Goal: Task Accomplishment & Management: Use online tool/utility

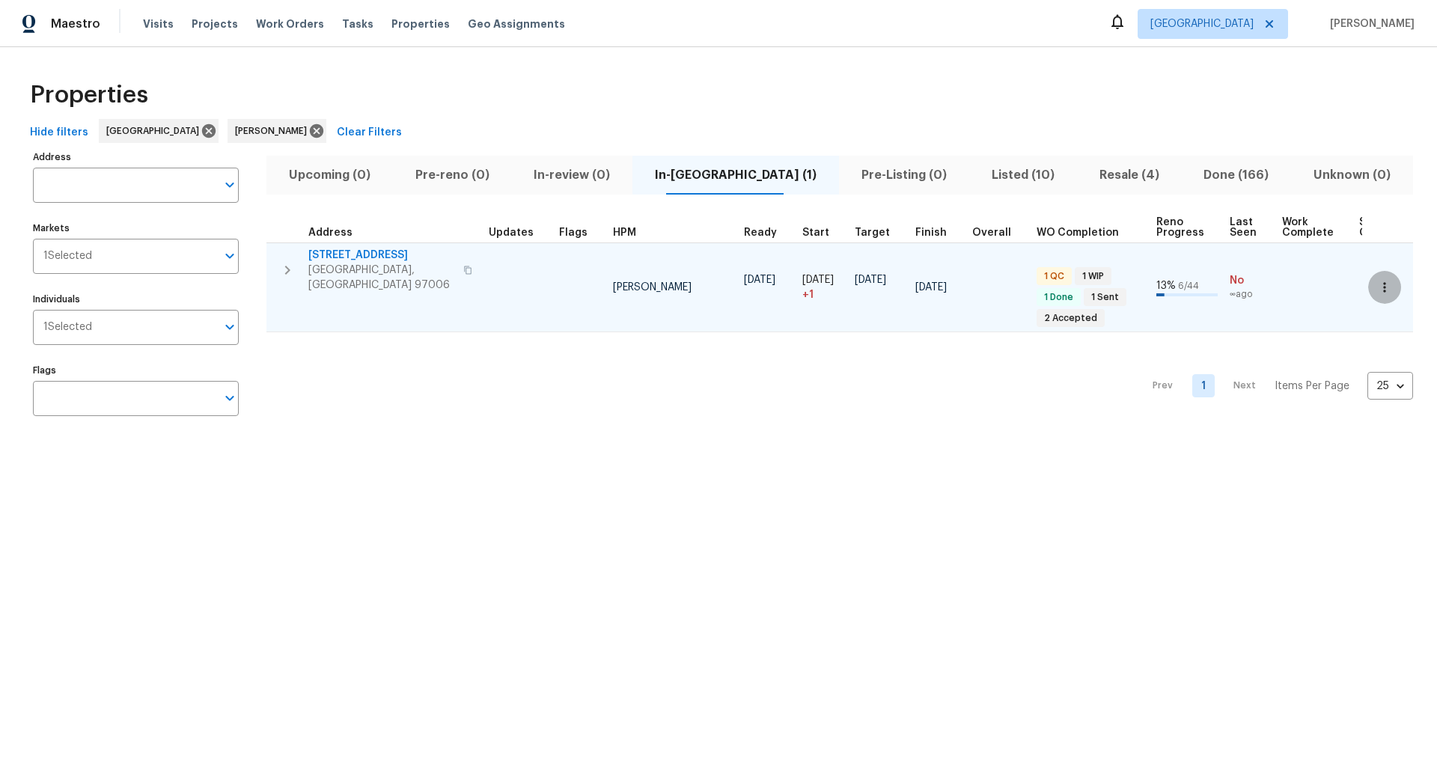
click at [1385, 280] on icon "button" at bounding box center [1384, 287] width 15 height 15
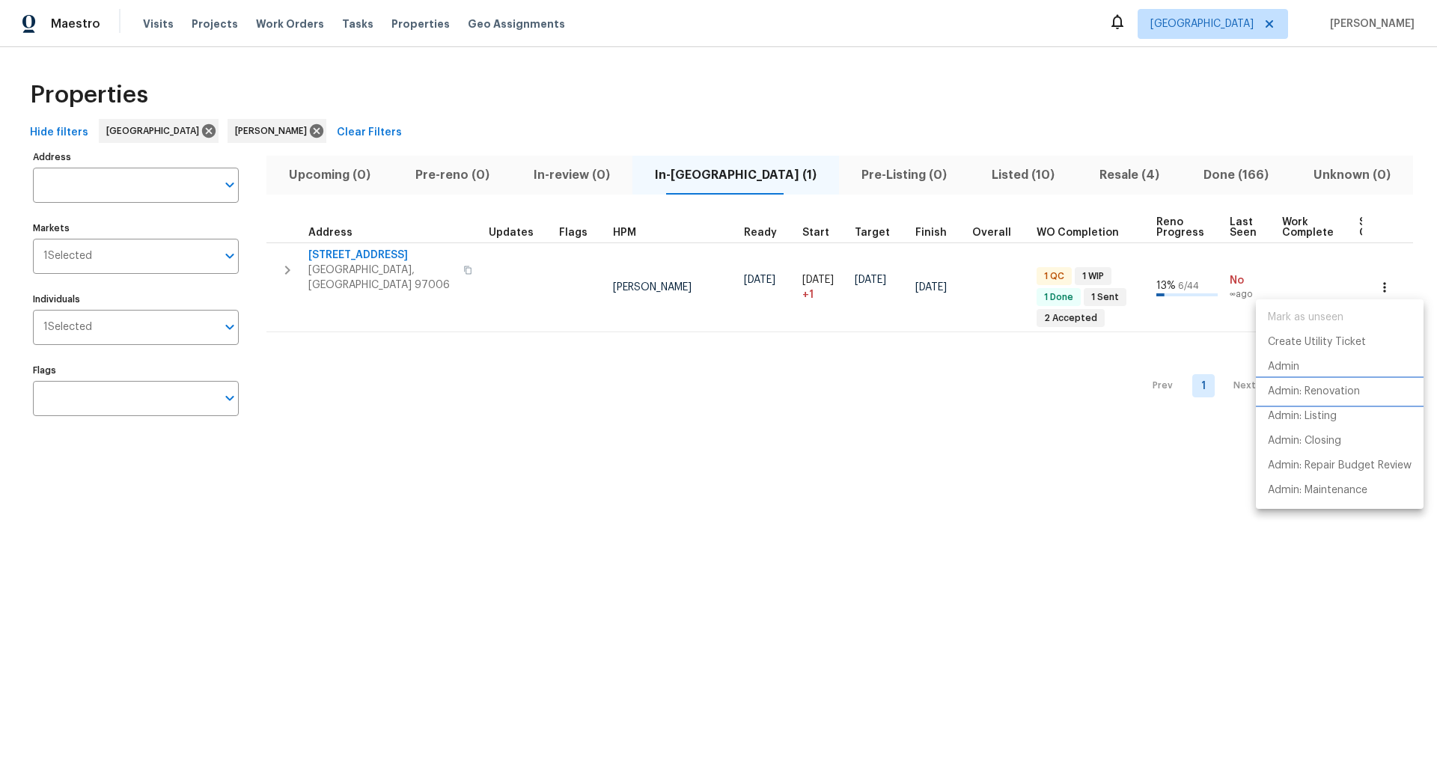
click at [1301, 390] on p "Admin: Renovation" at bounding box center [1314, 392] width 92 height 16
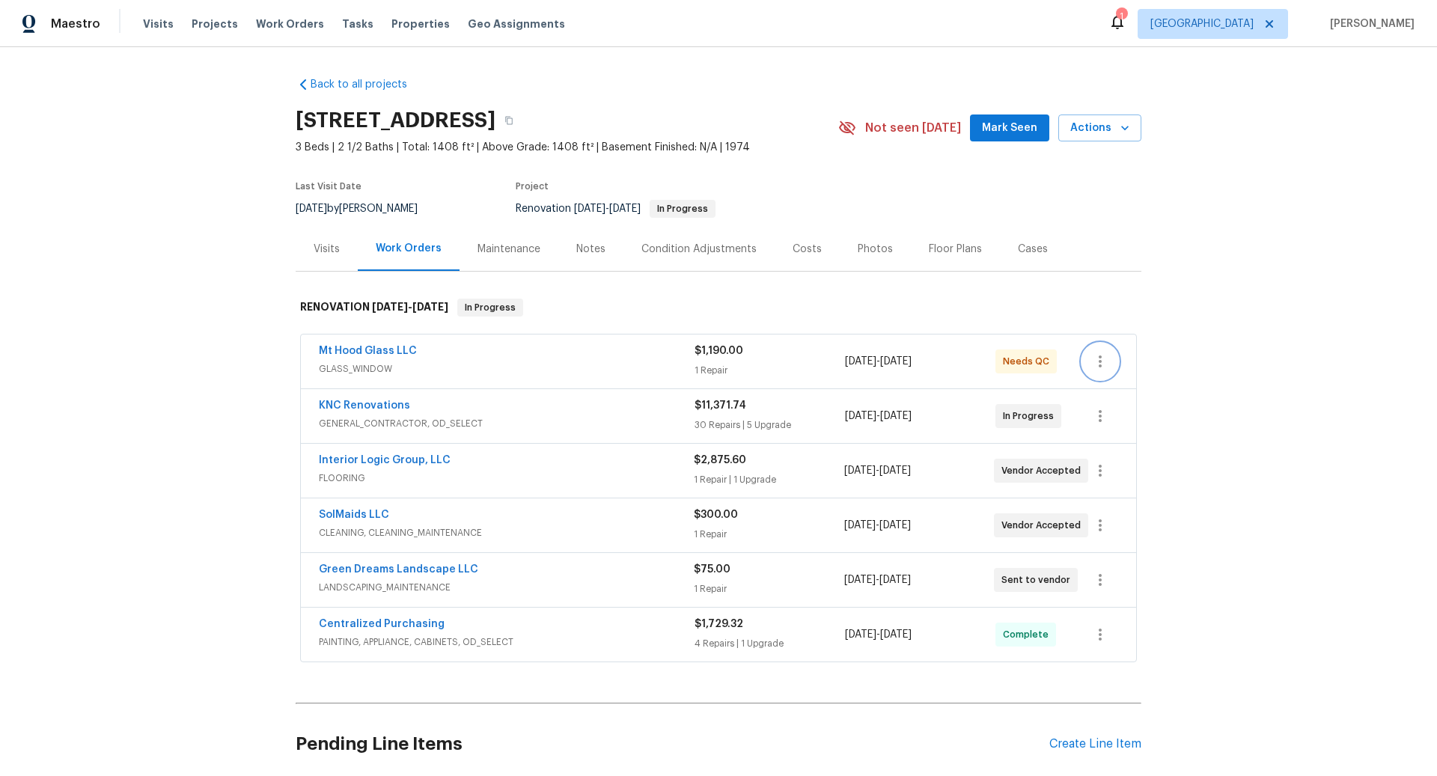
click at [1102, 361] on icon "button" at bounding box center [1100, 361] width 18 height 18
click at [606, 361] on div at bounding box center [718, 388] width 1437 height 776
click at [615, 471] on span "FLOORING" at bounding box center [506, 478] width 375 height 15
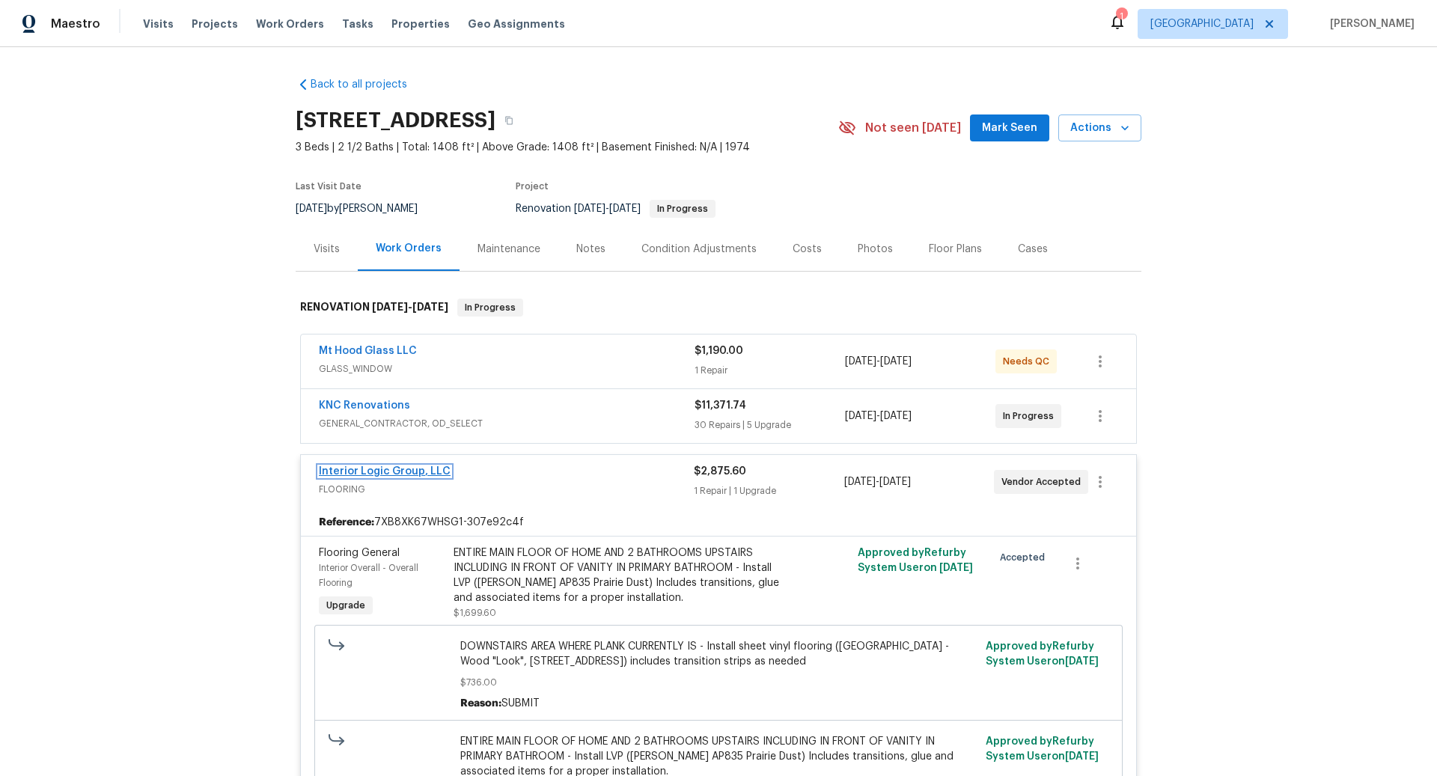
click at [414, 469] on link "Interior Logic Group, LLC" at bounding box center [385, 471] width 132 height 10
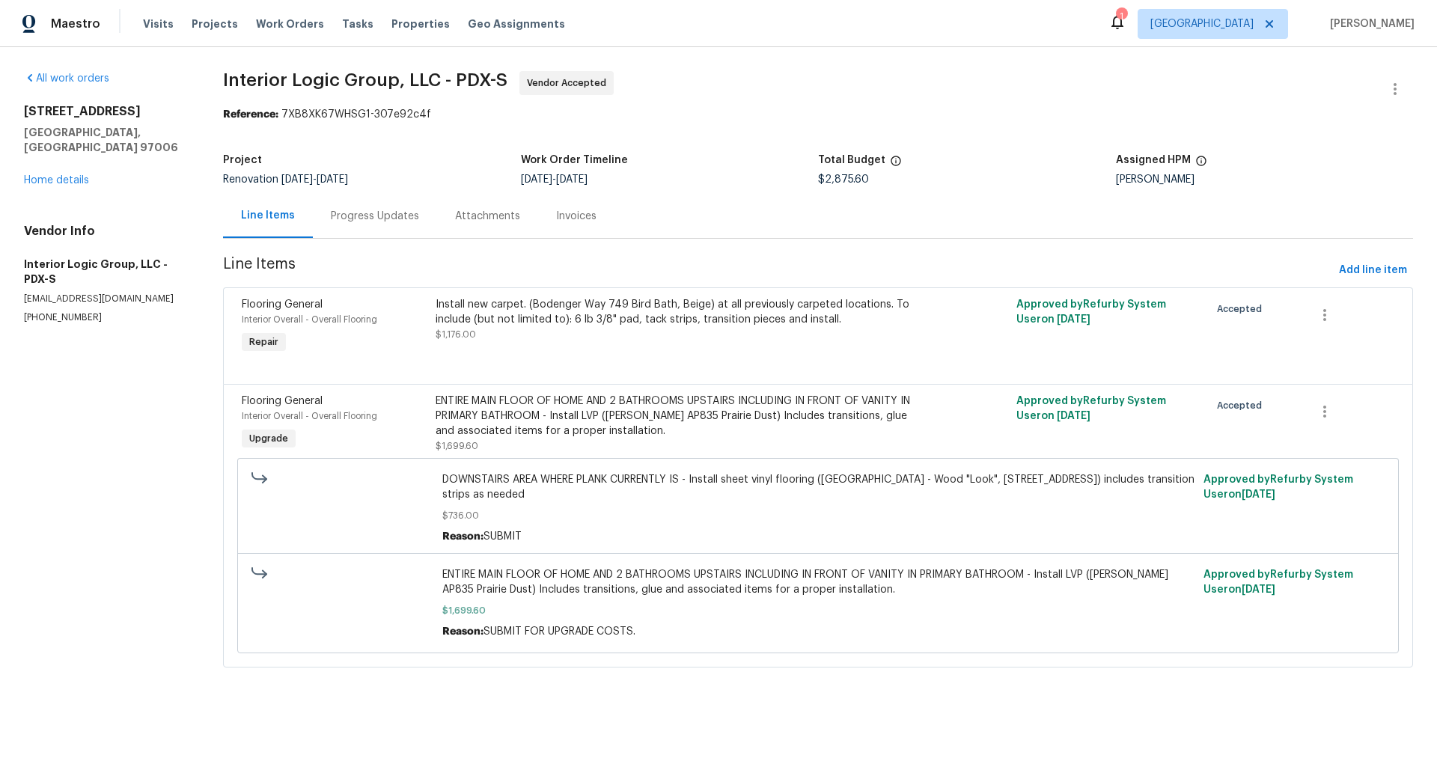
click at [611, 316] on div "Install new carpet. (Bodenger Way 749 Bird Bath, Beige) at all previously carpe…" at bounding box center [673, 312] width 475 height 30
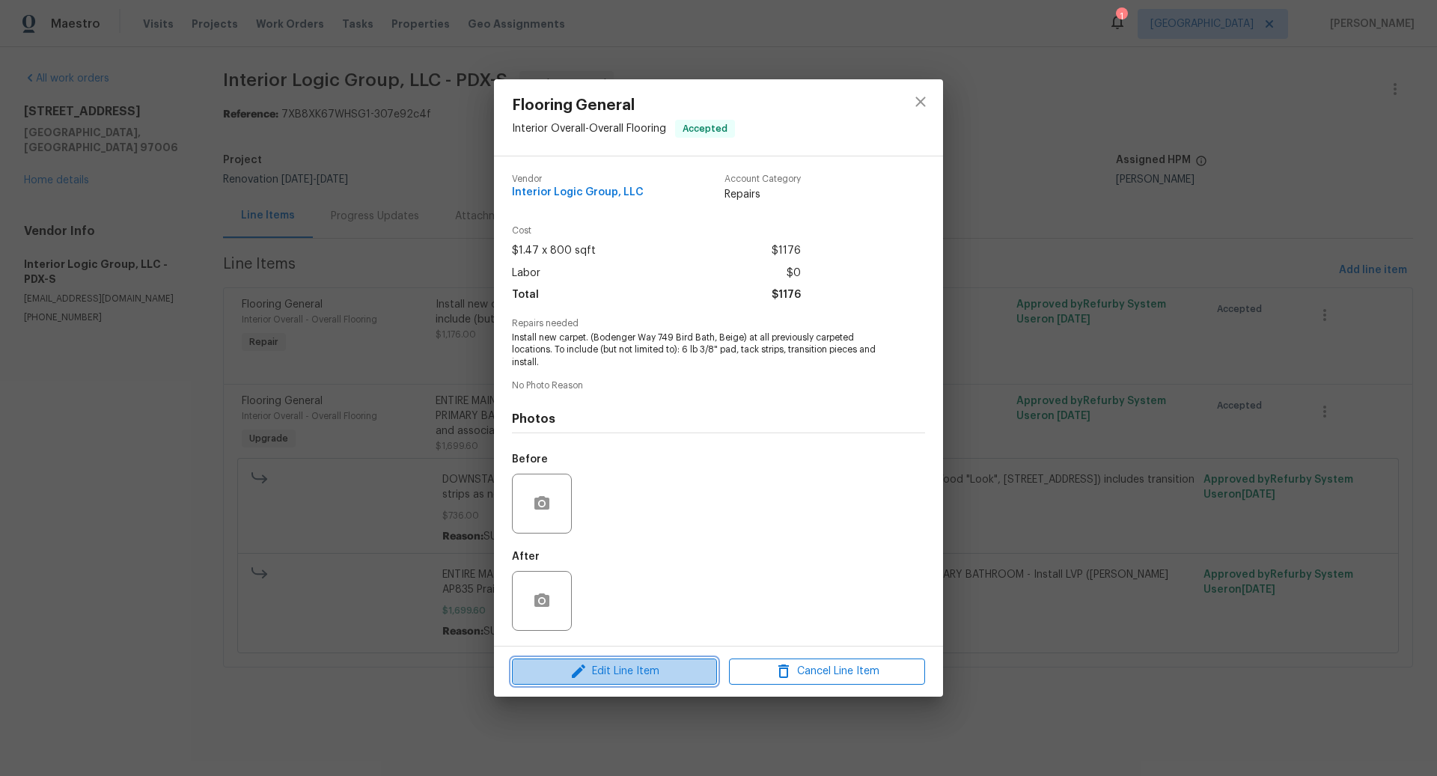
click at [622, 668] on span "Edit Line Item" at bounding box center [614, 671] width 196 height 19
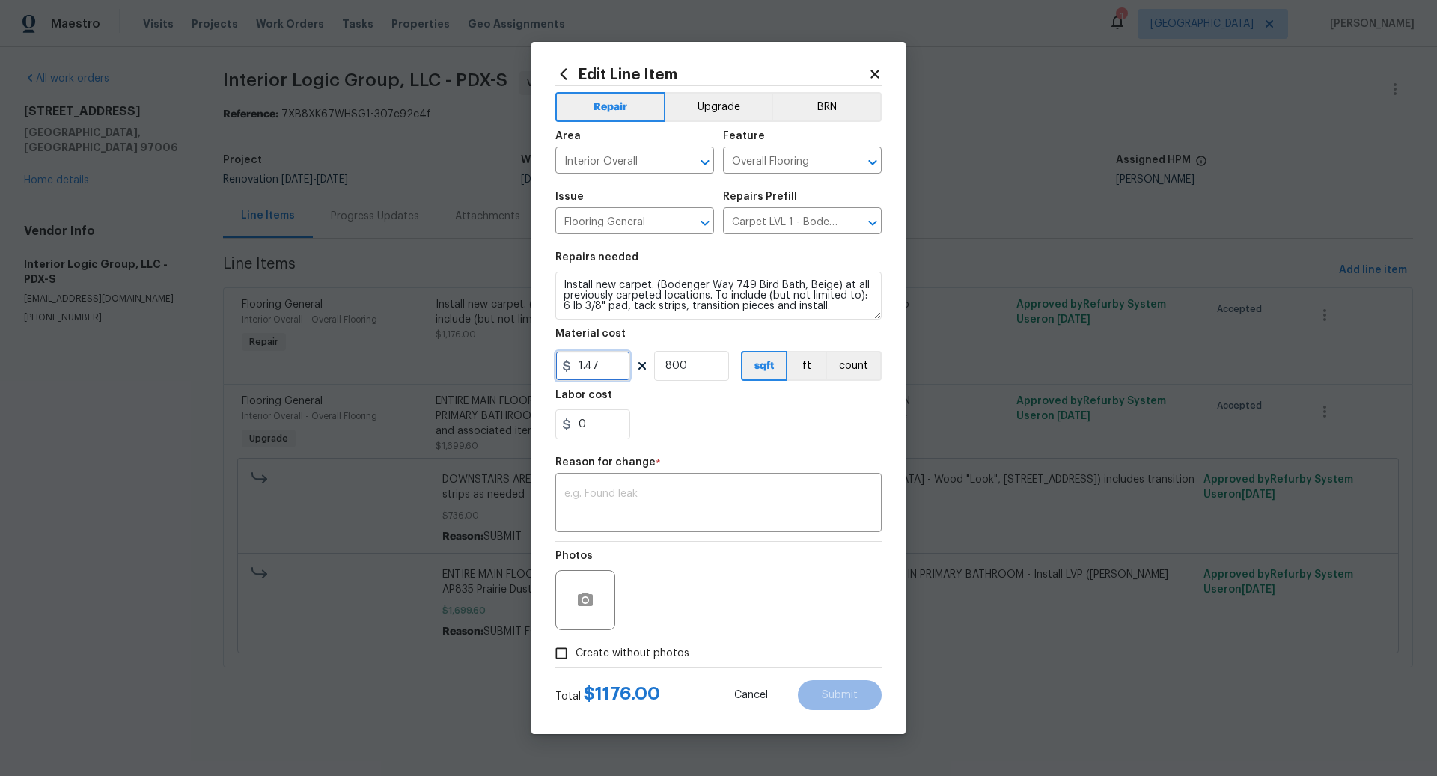
click at [614, 366] on input "1.47" at bounding box center [592, 366] width 75 height 30
type input "1068.46"
type input "1"
click at [620, 497] on textarea at bounding box center [718, 504] width 308 height 31
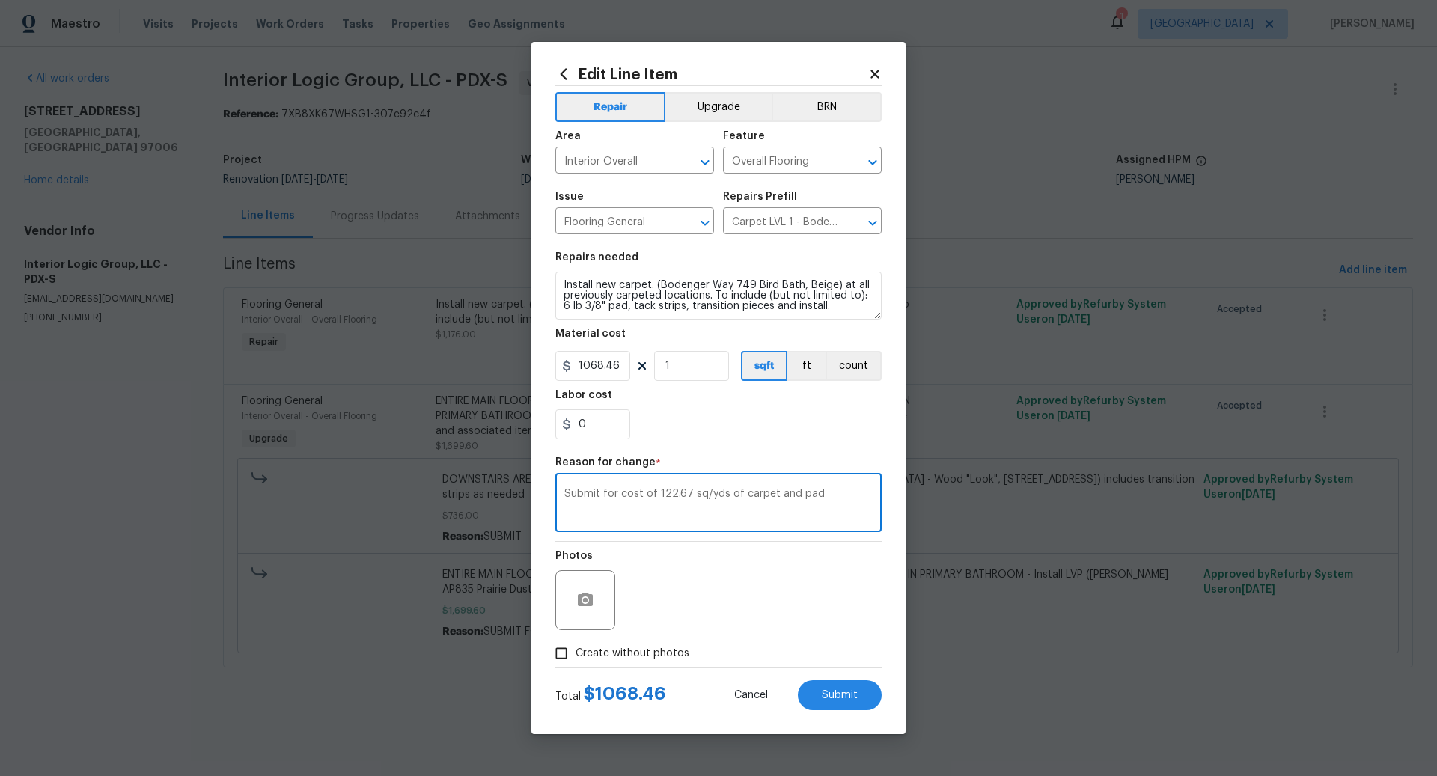
type textarea "Submit for cost of 122.67 sq/yds of carpet and pad"
click at [564, 653] on input "Create without photos" at bounding box center [561, 653] width 28 height 28
checkbox input "true"
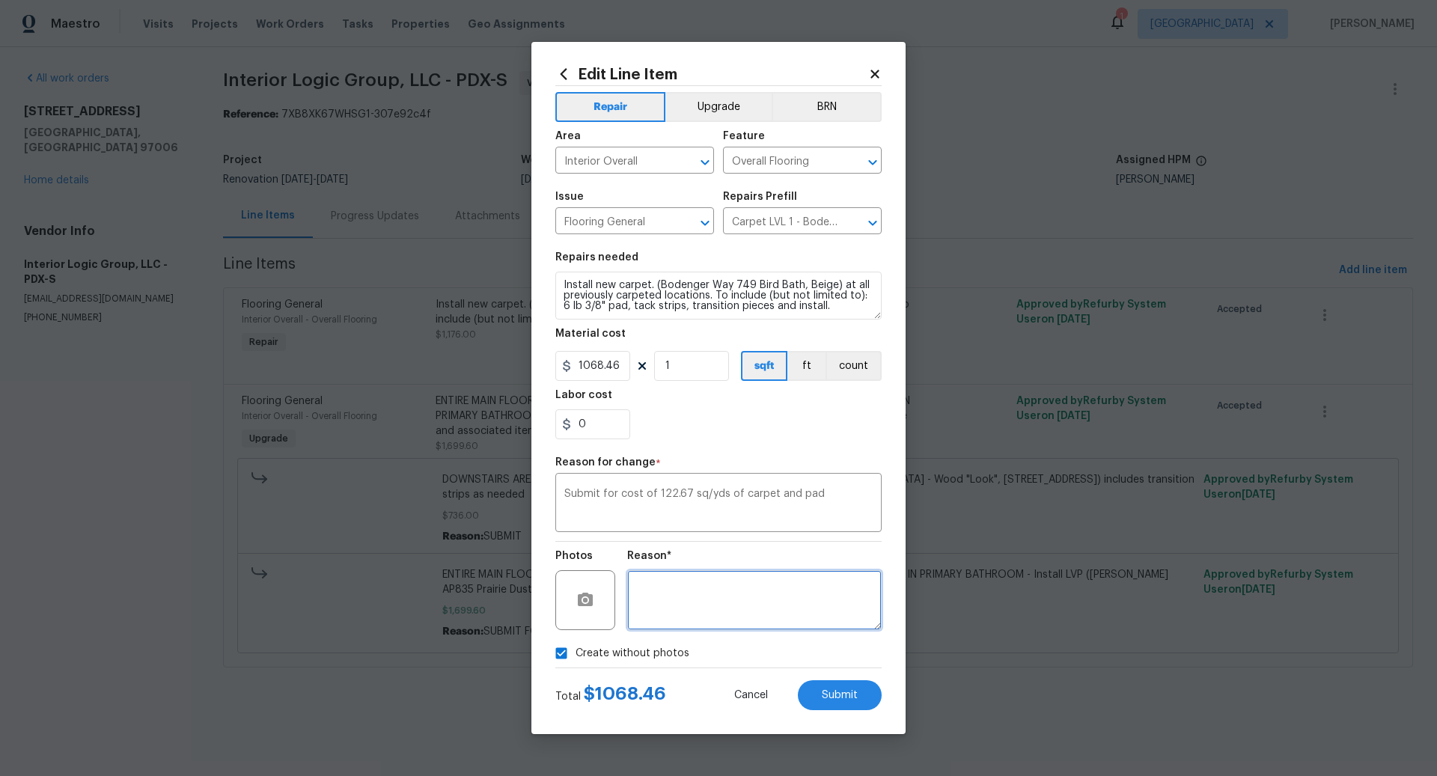
click at [698, 614] on textarea at bounding box center [754, 600] width 254 height 60
click at [836, 691] on span "Submit" at bounding box center [840, 695] width 36 height 11
type input "1.47"
type input "800"
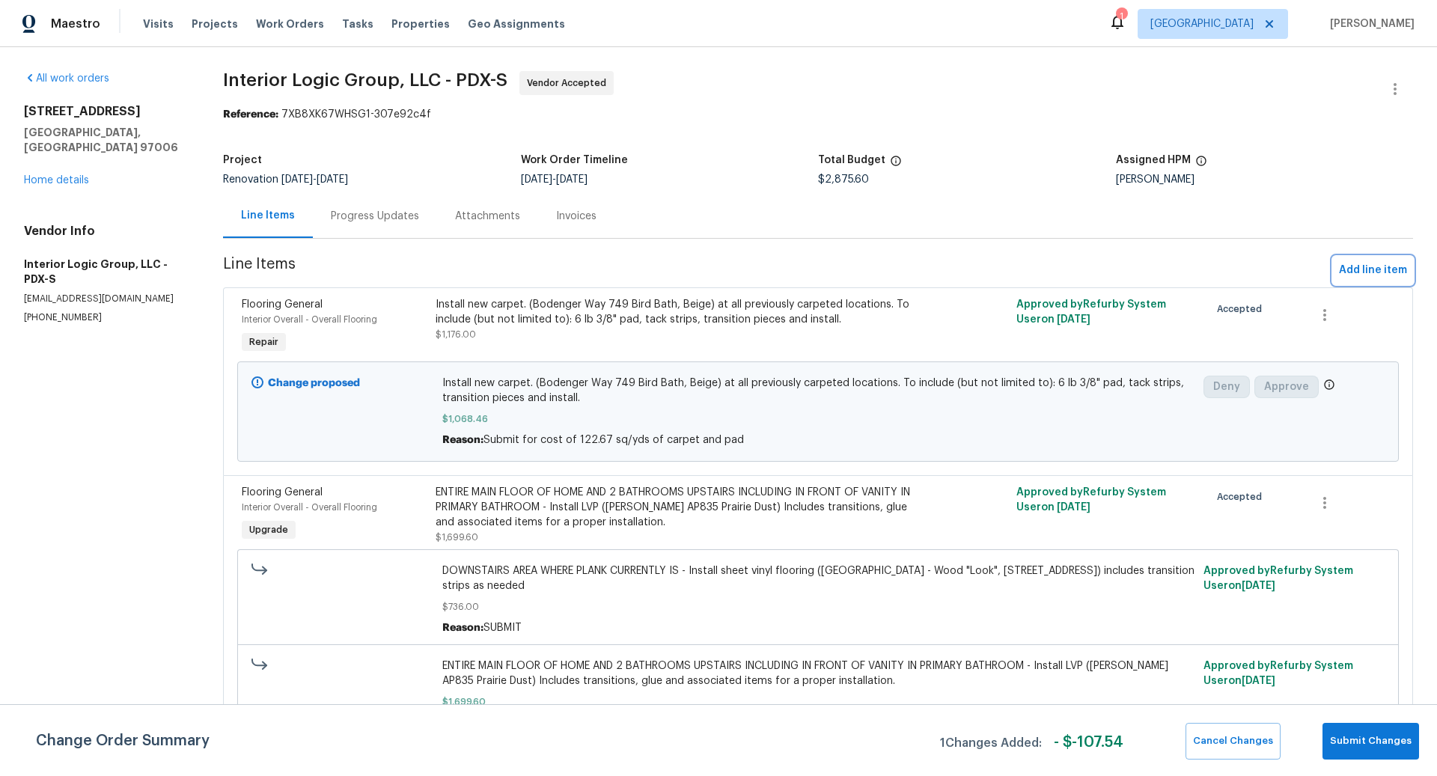
click at [1370, 269] on span "Add line item" at bounding box center [1373, 270] width 68 height 19
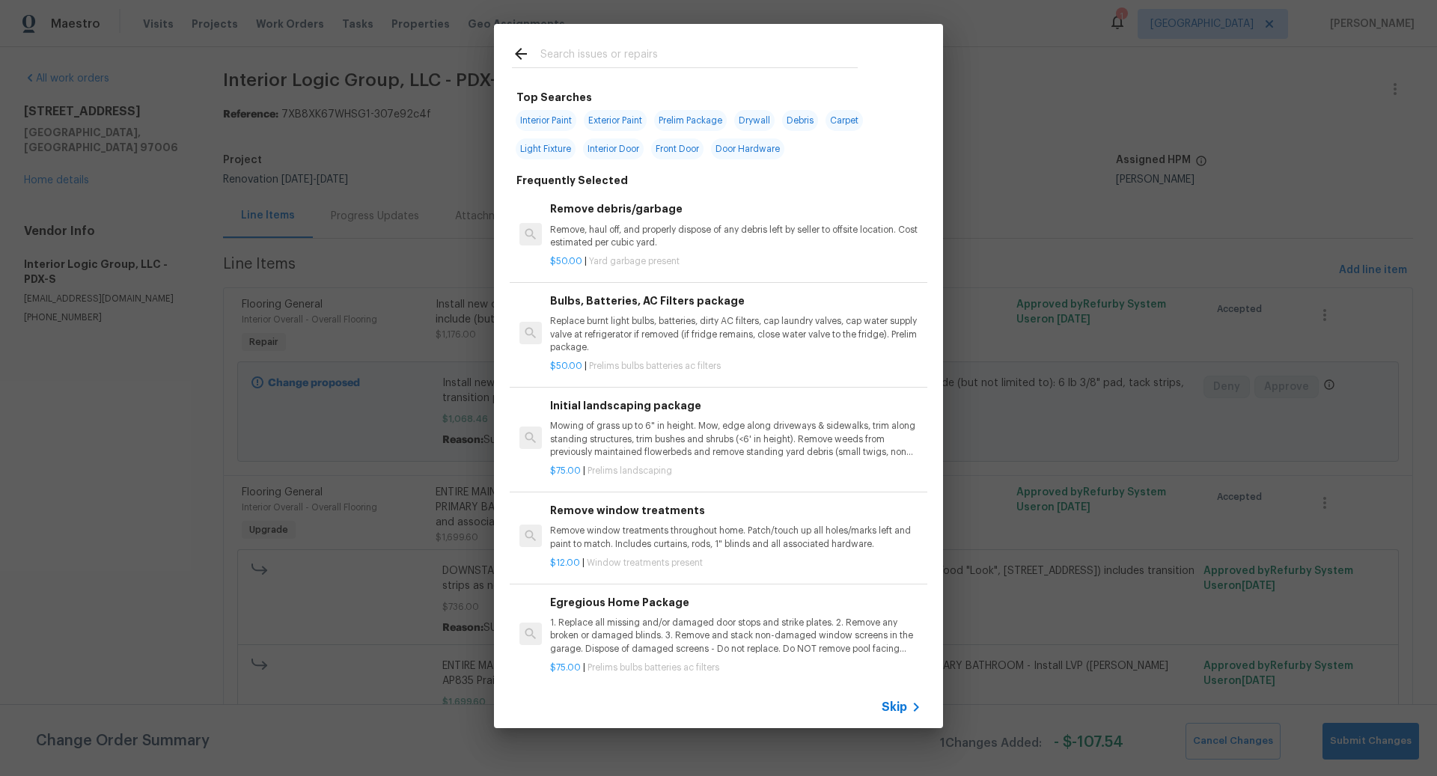
click at [898, 703] on span "Skip" at bounding box center [894, 707] width 25 height 15
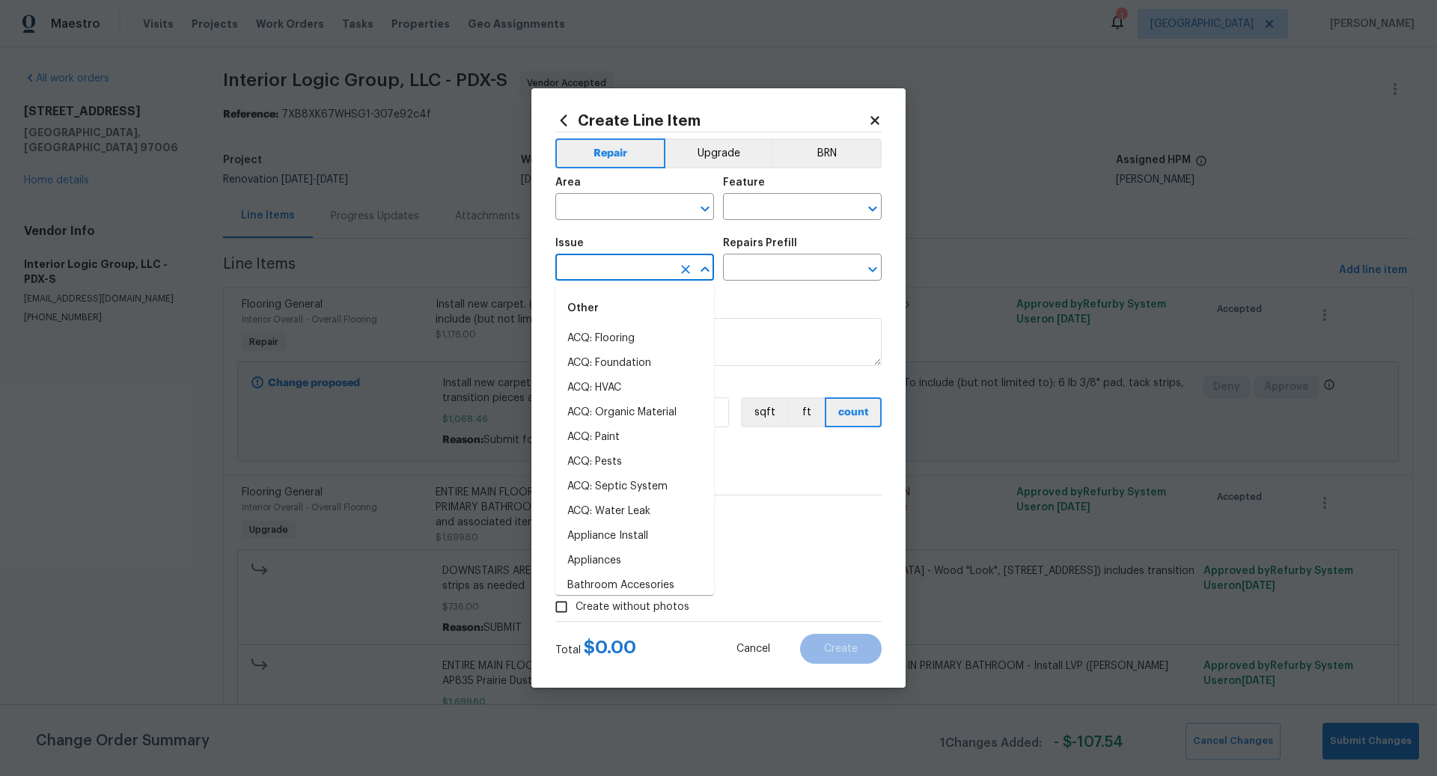
click at [591, 269] on input "text" at bounding box center [613, 268] width 117 height 23
click at [602, 363] on li "Flooring Extras" at bounding box center [634, 363] width 159 height 25
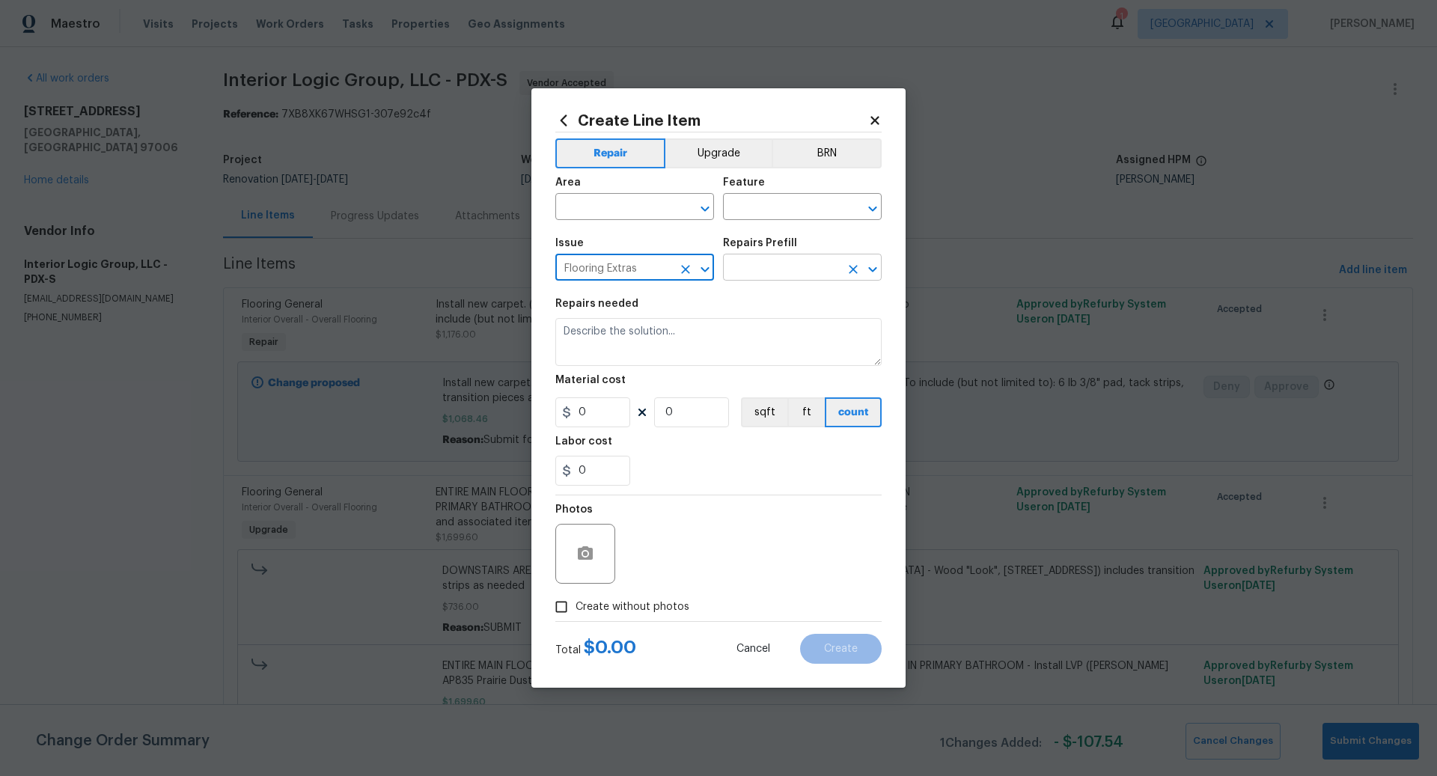
type input "Flooring Extras"
click at [770, 267] on input "text" at bounding box center [781, 268] width 117 height 23
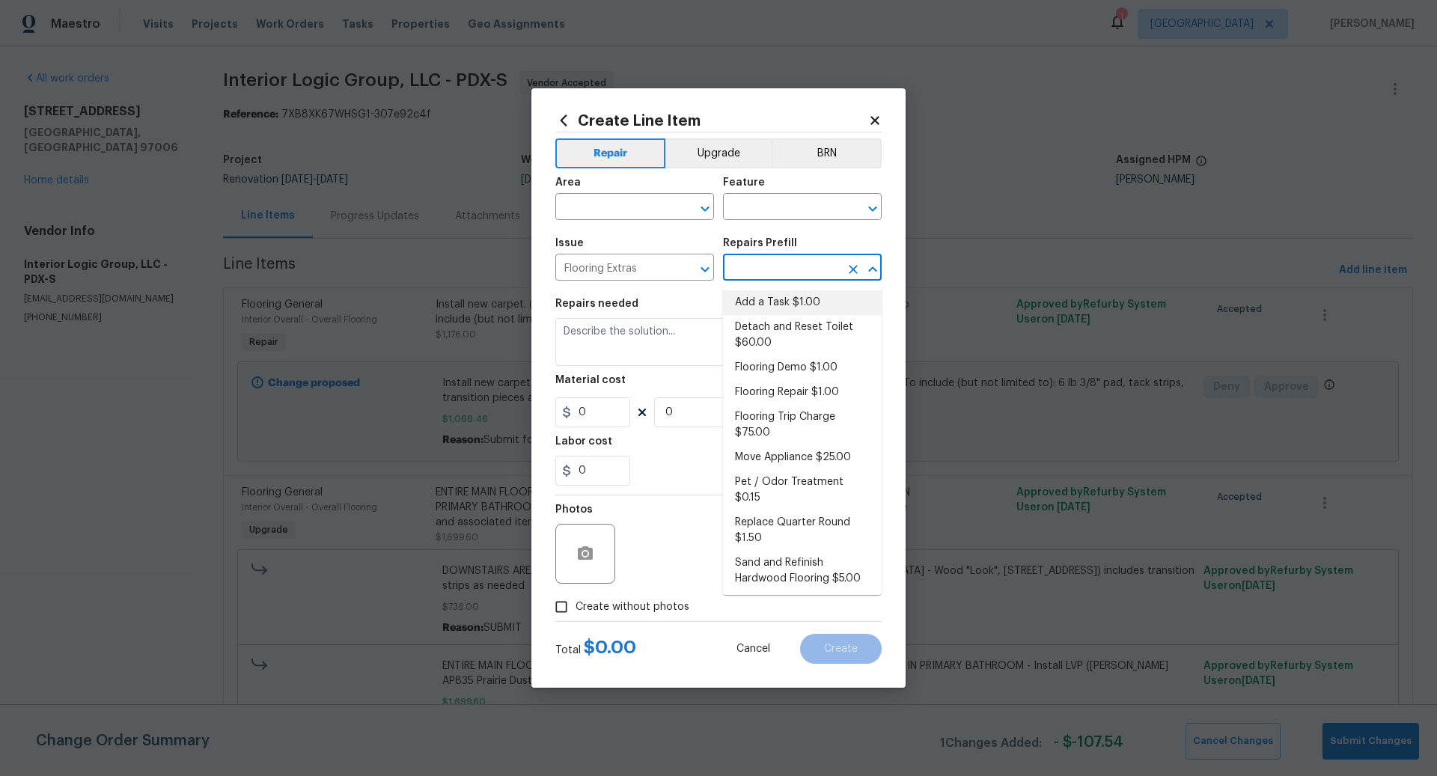
click at [769, 304] on li "Add a Task $1.00" at bounding box center [802, 302] width 159 height 25
type input "Overall Flooring"
type input "Add a Task $1.00"
type textarea "HPM to detail"
type input "1"
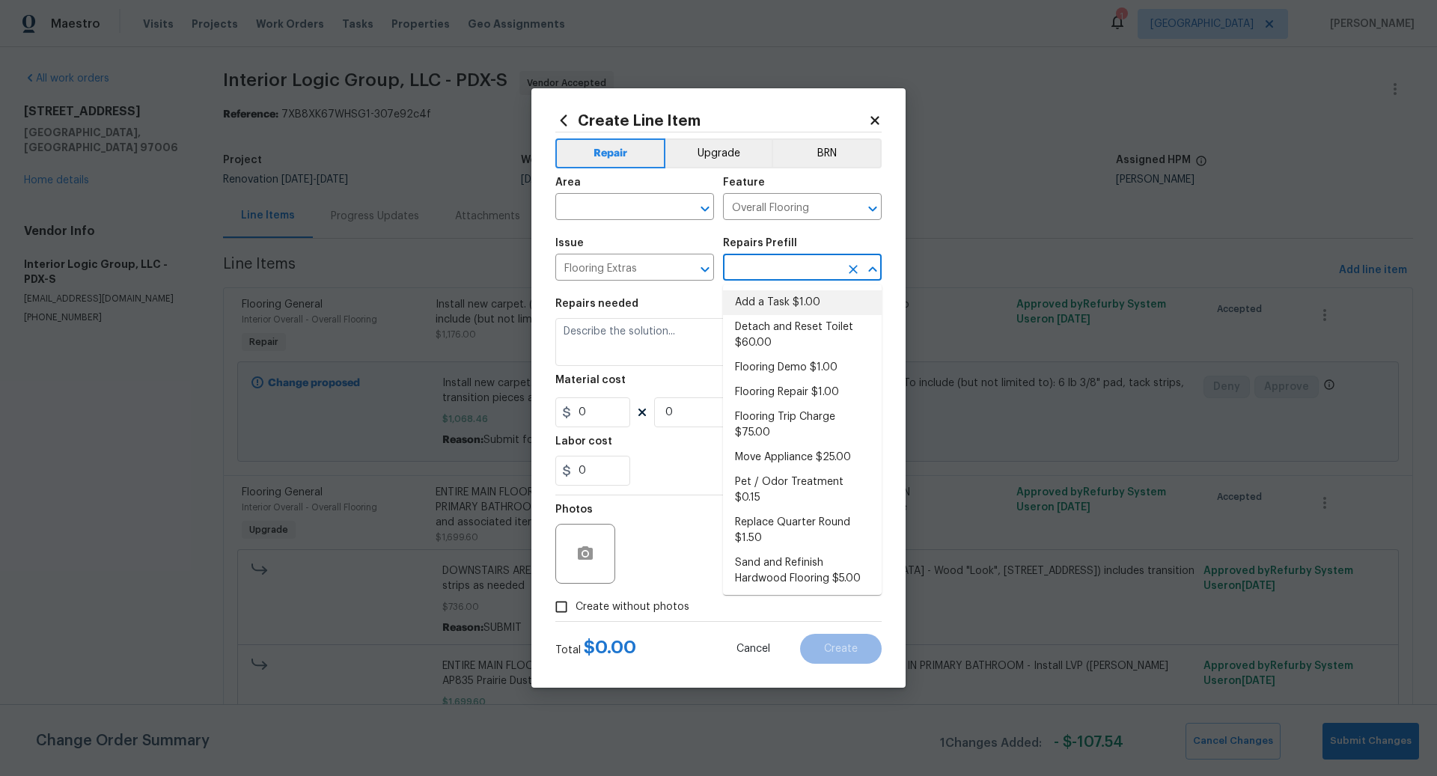
type input "1"
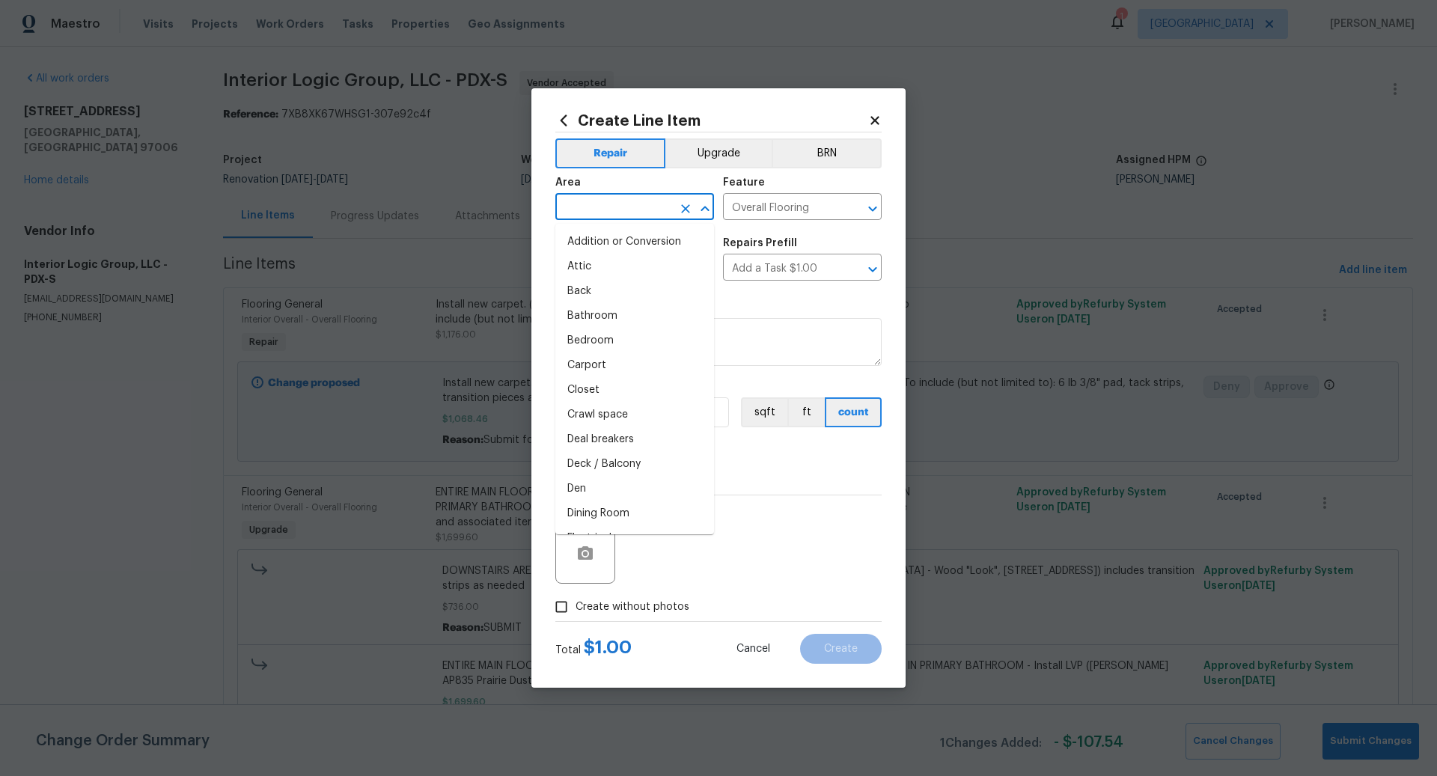
click at [603, 209] on input "text" at bounding box center [613, 208] width 117 height 23
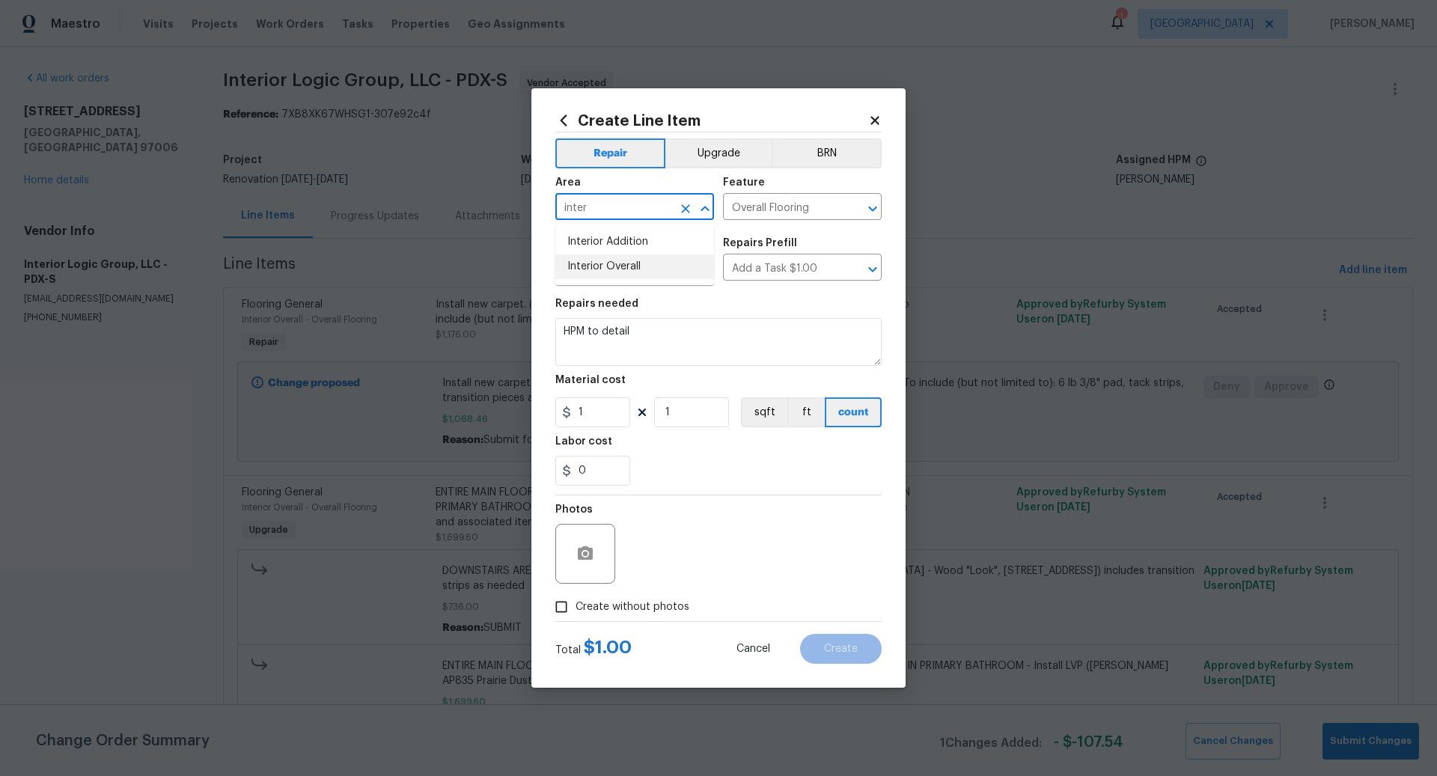
click at [610, 263] on li "Interior Overall" at bounding box center [634, 266] width 159 height 25
type input "Interior Overall"
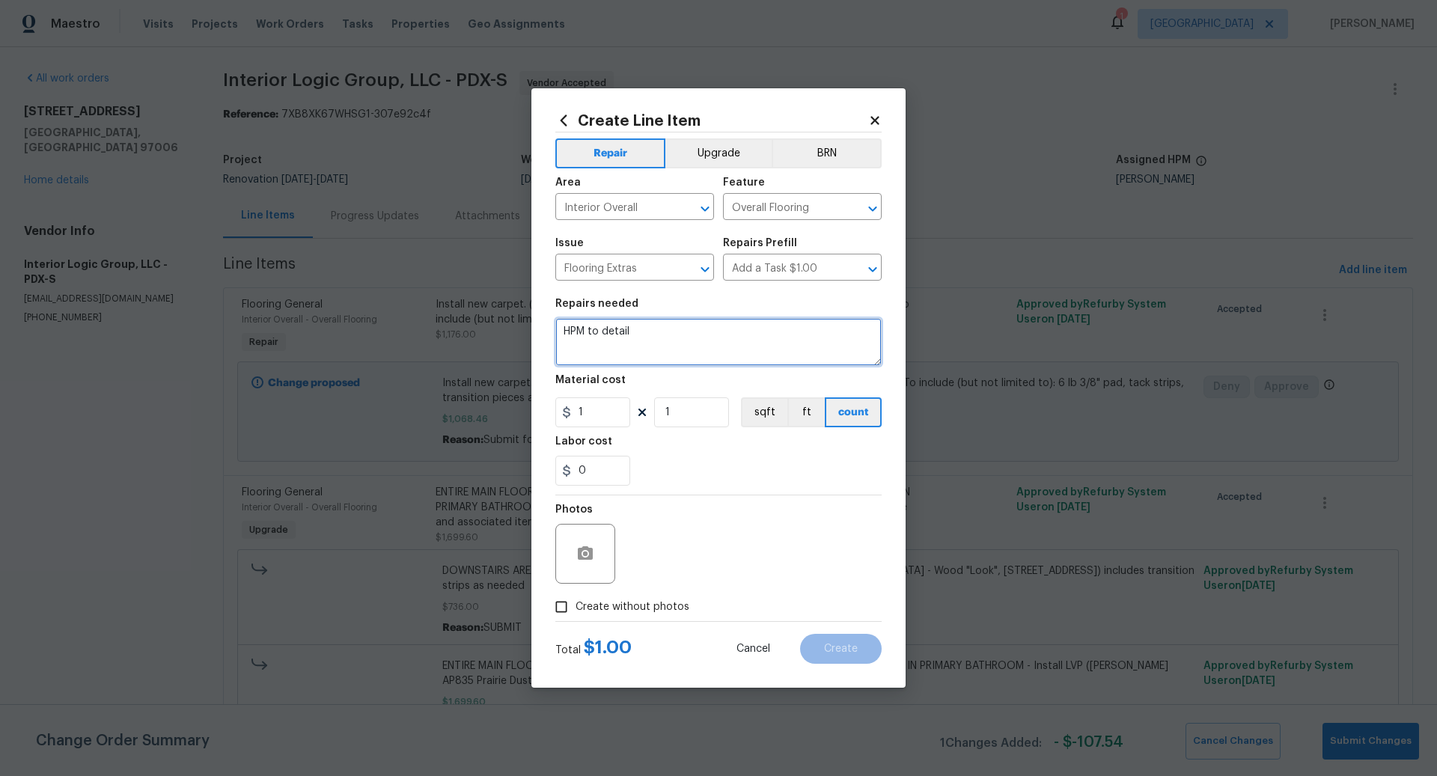
click at [627, 336] on textarea "HPM to detail" at bounding box center [718, 342] width 326 height 48
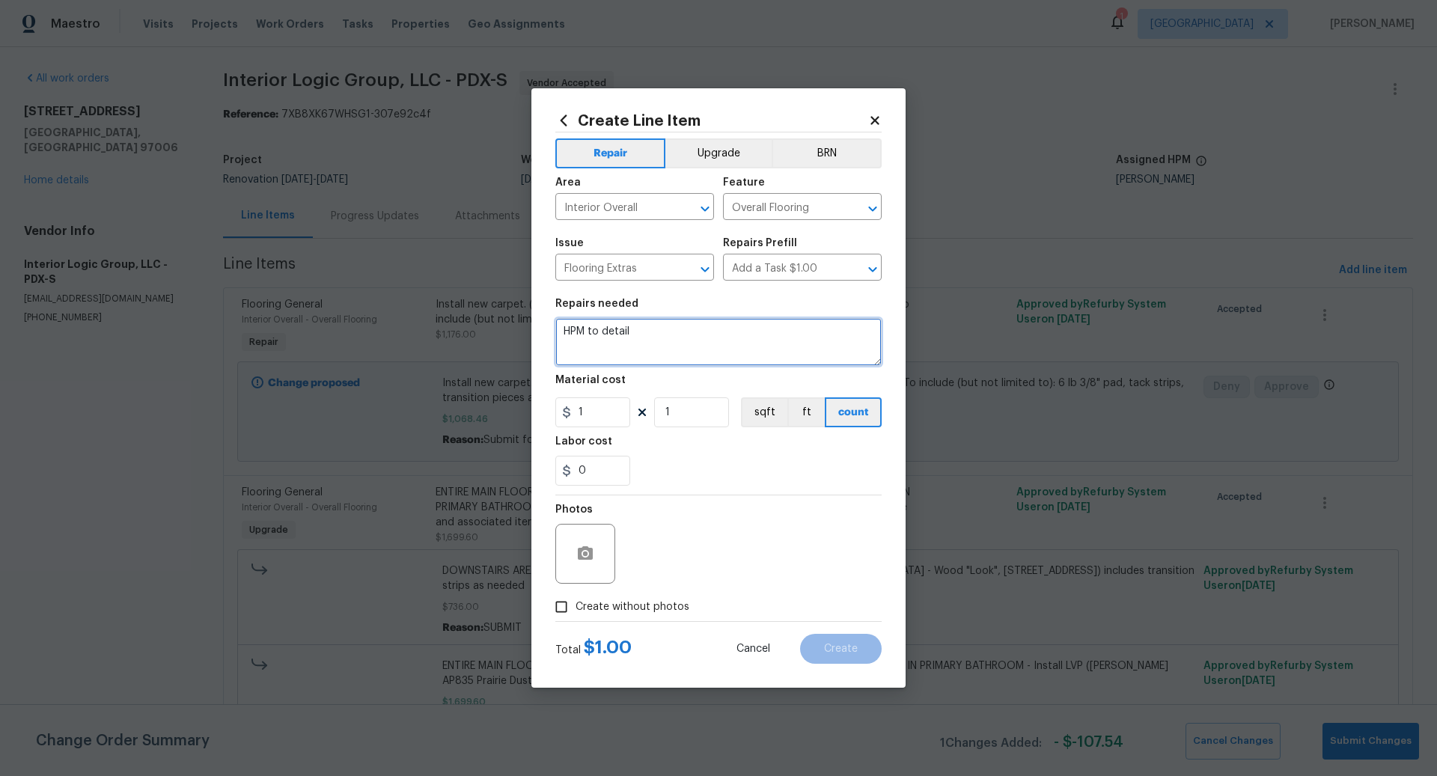
click at [627, 336] on textarea "HPM to detail" at bounding box center [718, 342] width 326 height 48
type textarea "Labor for removal, disposal, and install, and misc materials needed."
click at [600, 412] on input "1" at bounding box center [592, 412] width 75 height 30
type input "2166.95"
click at [564, 604] on input "Create without photos" at bounding box center [561, 607] width 28 height 28
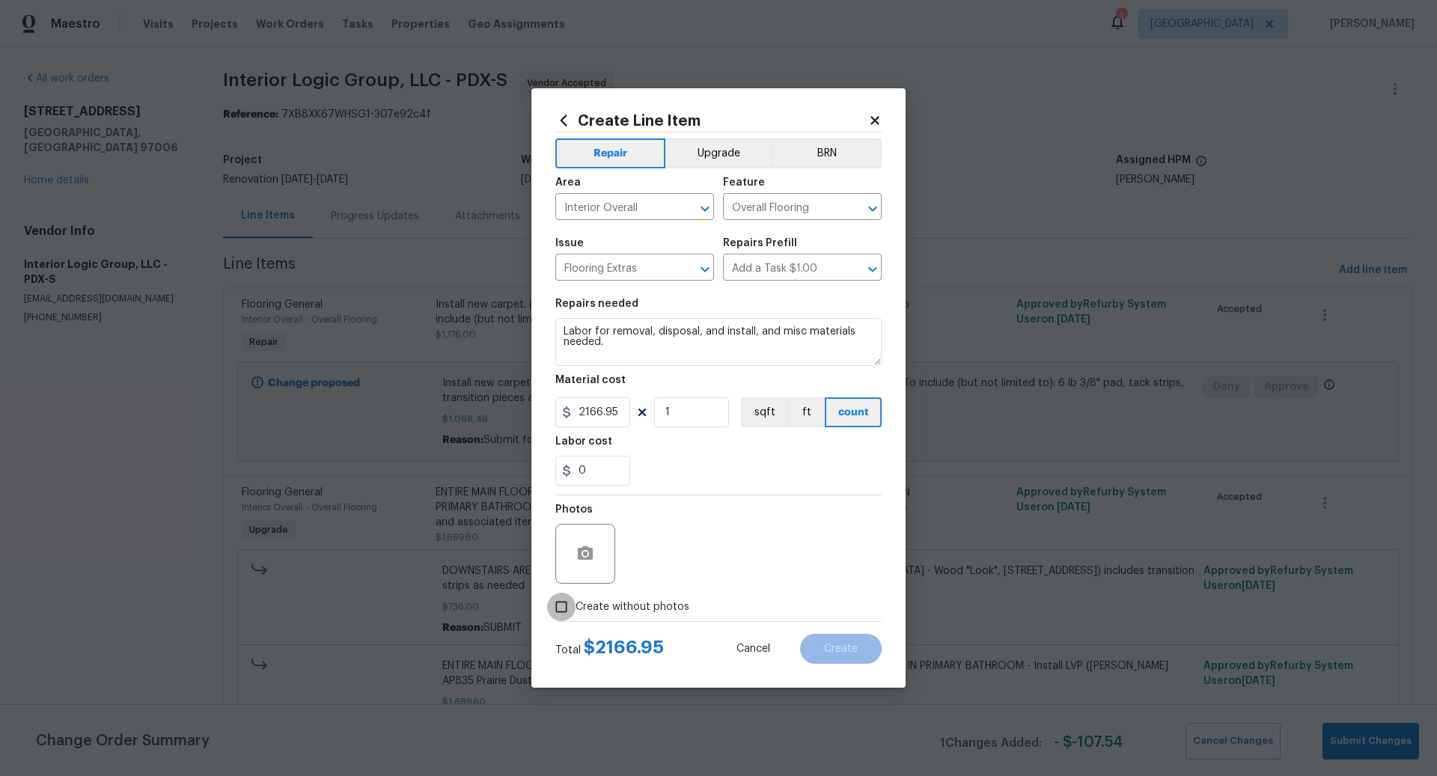
checkbox input "true"
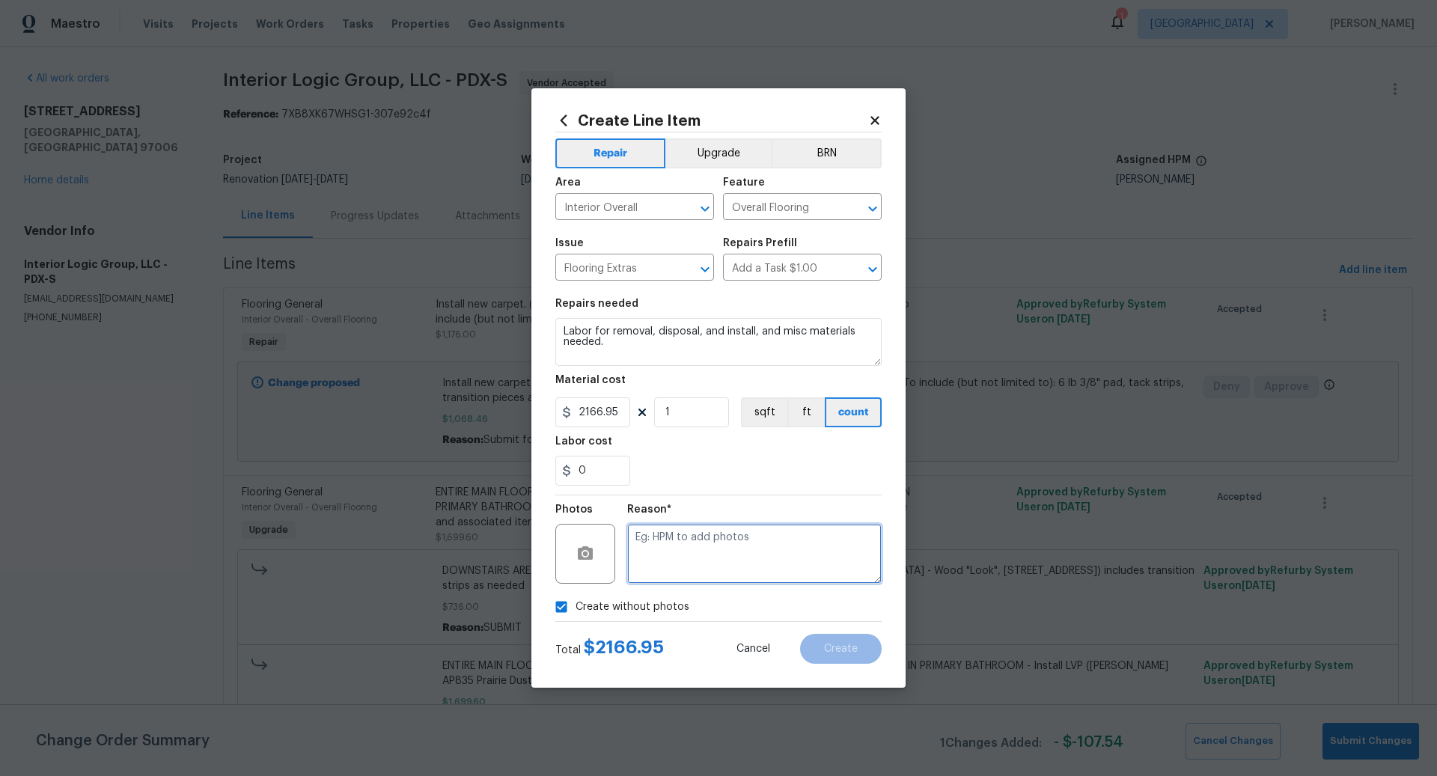
click at [708, 558] on textarea at bounding box center [754, 554] width 254 height 60
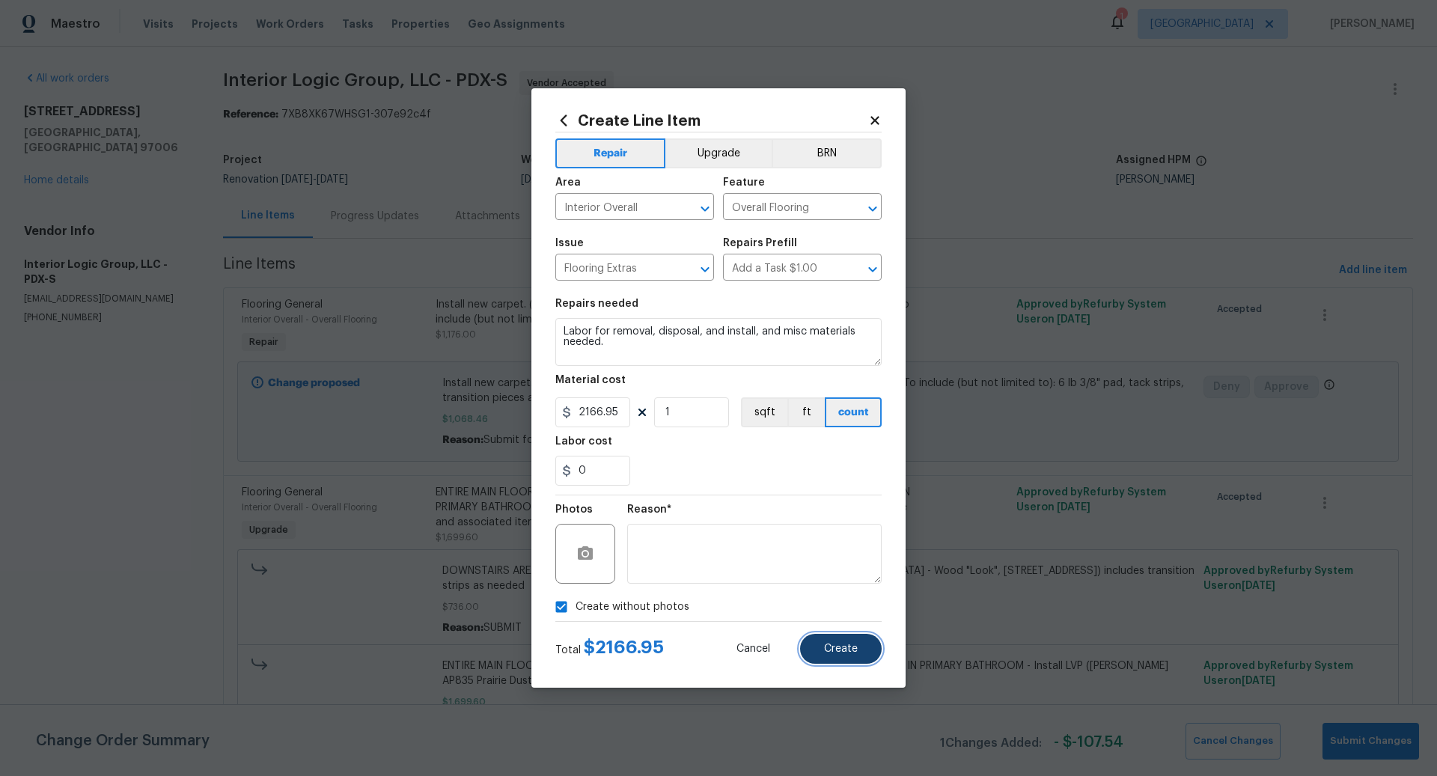
click at [836, 644] on span "Create" at bounding box center [841, 649] width 34 height 11
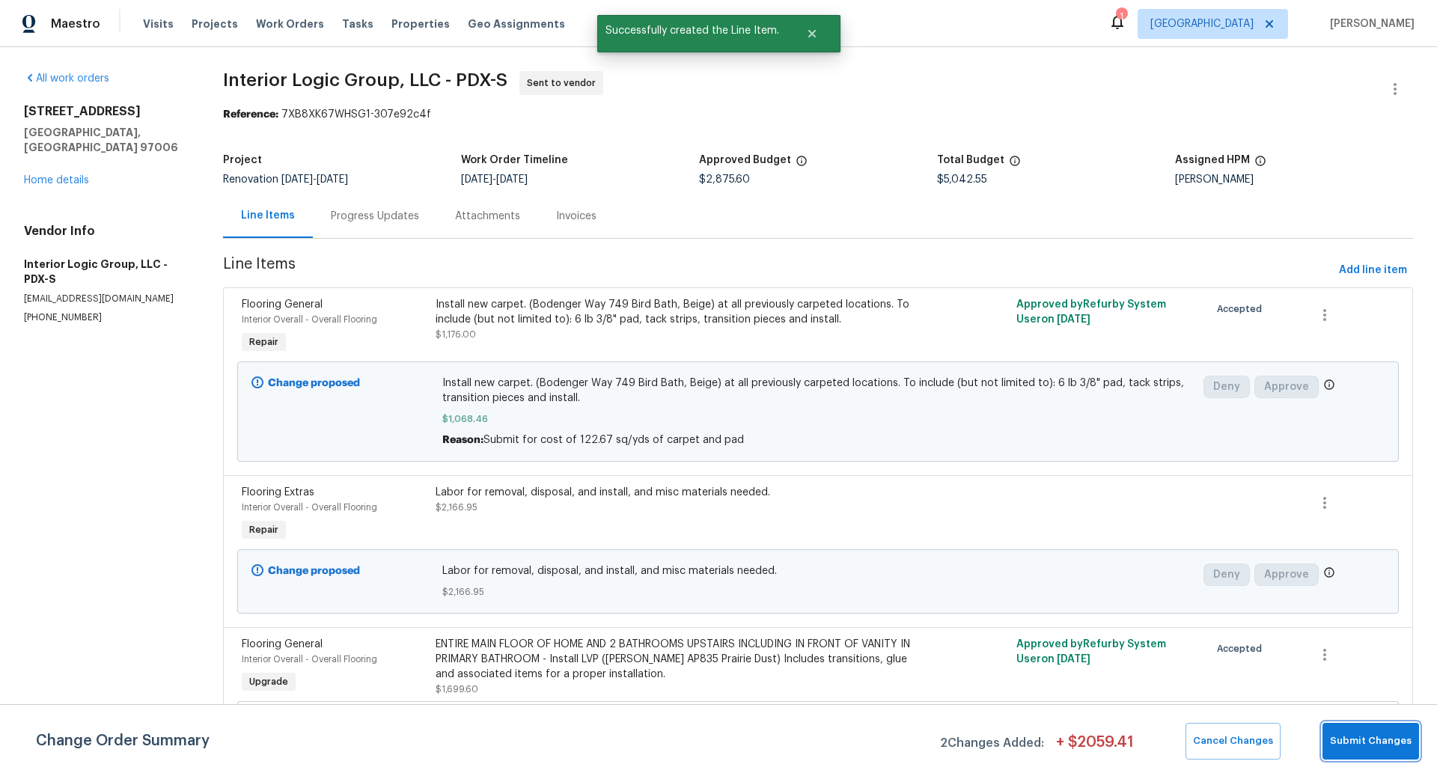
click at [1373, 739] on span "Submit Changes" at bounding box center [1371, 741] width 82 height 17
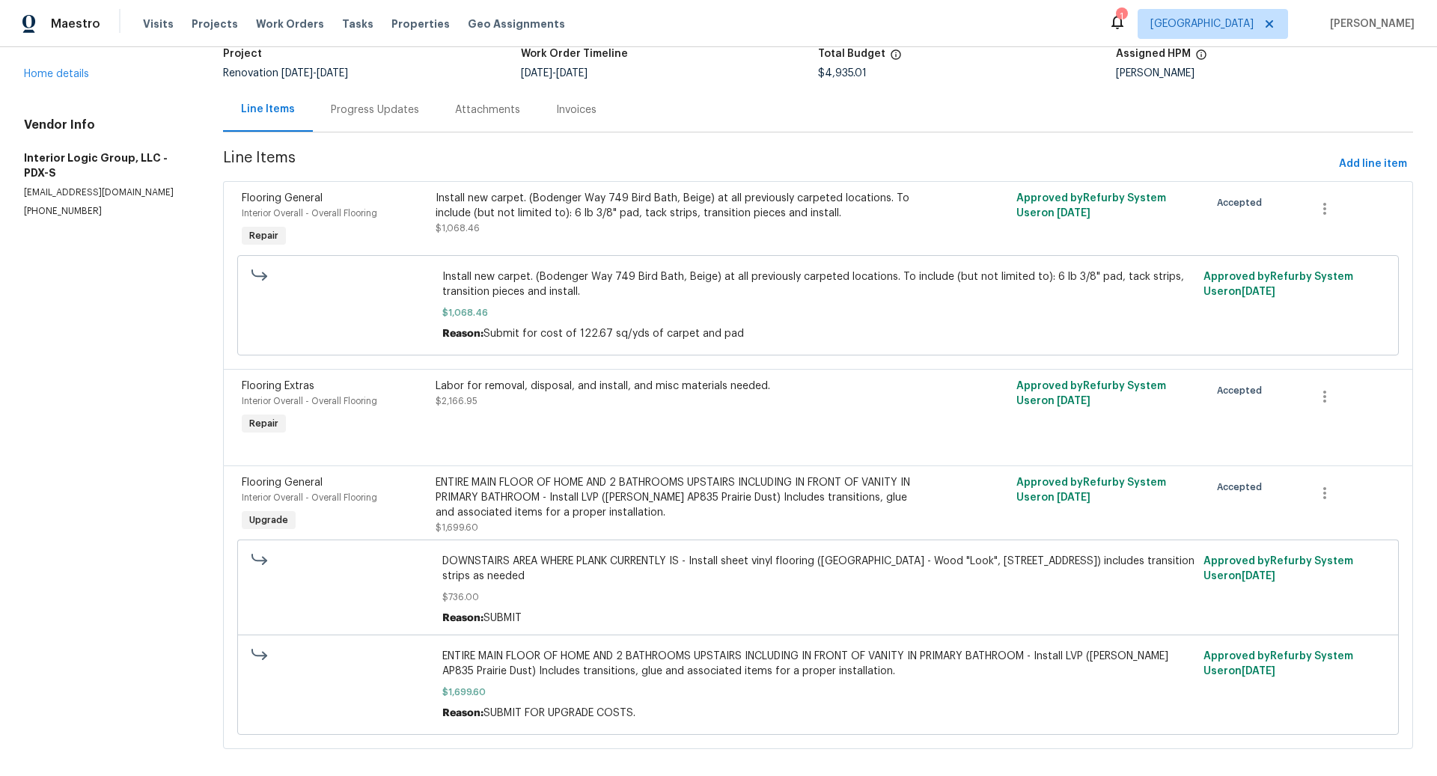
scroll to position [120, 0]
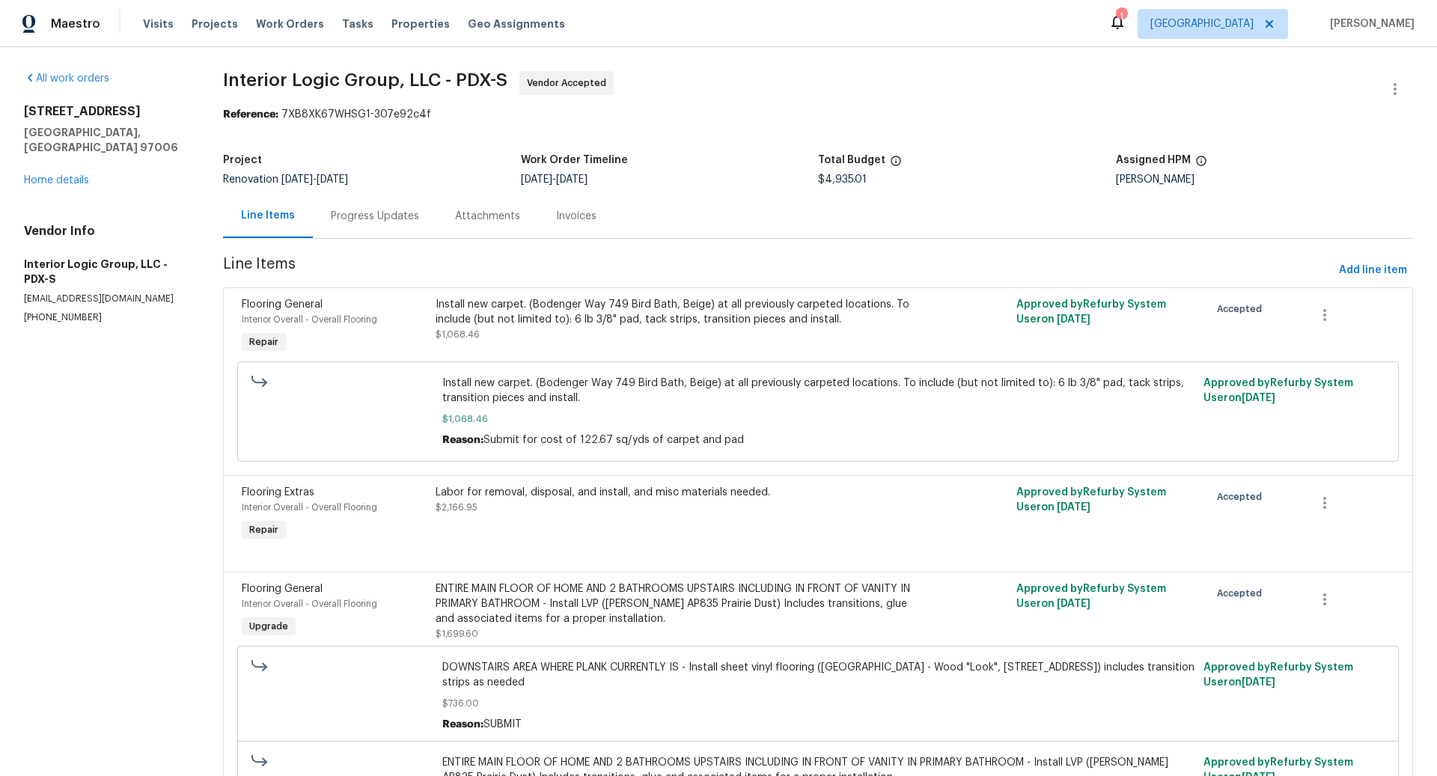
scroll to position [120, 0]
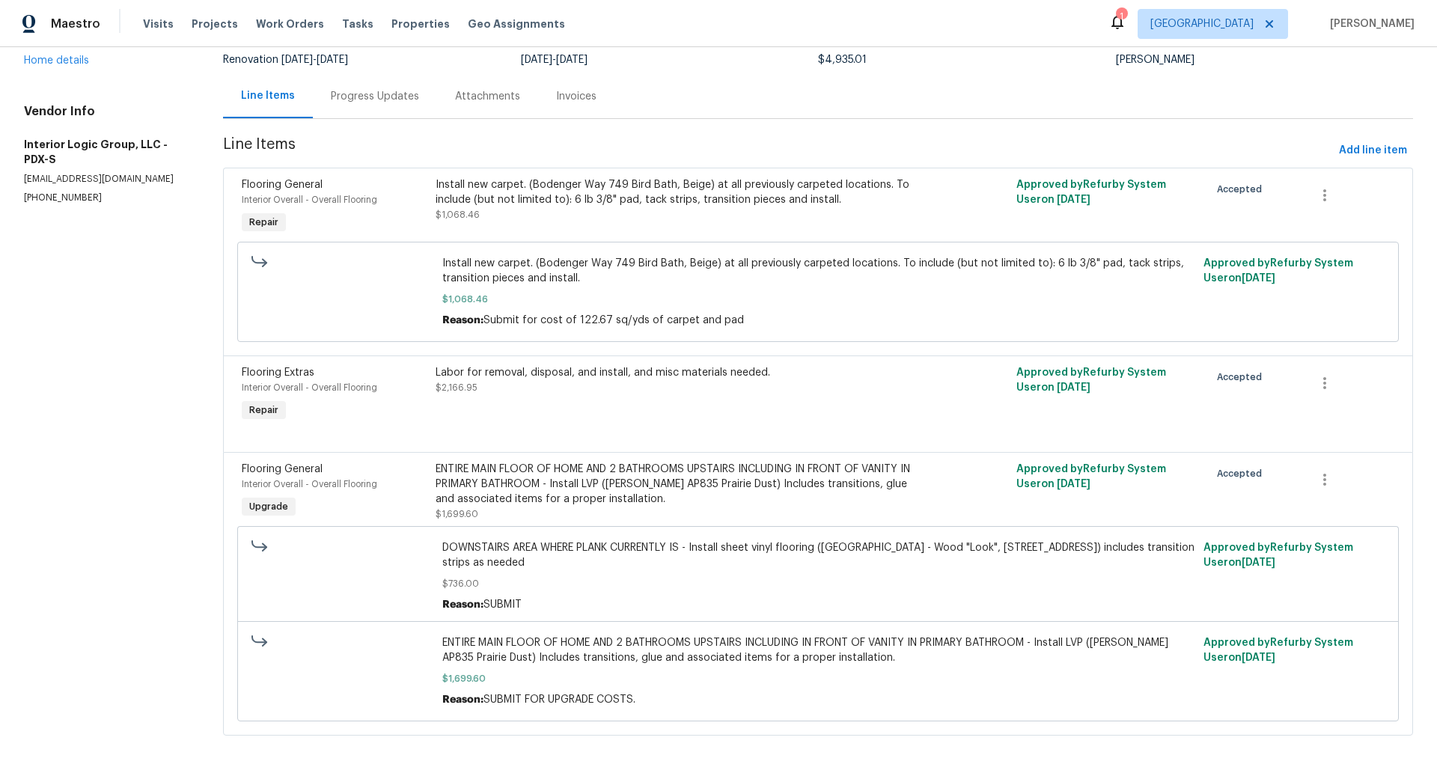
click at [584, 385] on div "Labor for removal, disposal, and install, and misc materials needed. $2,166.95" at bounding box center [673, 380] width 475 height 30
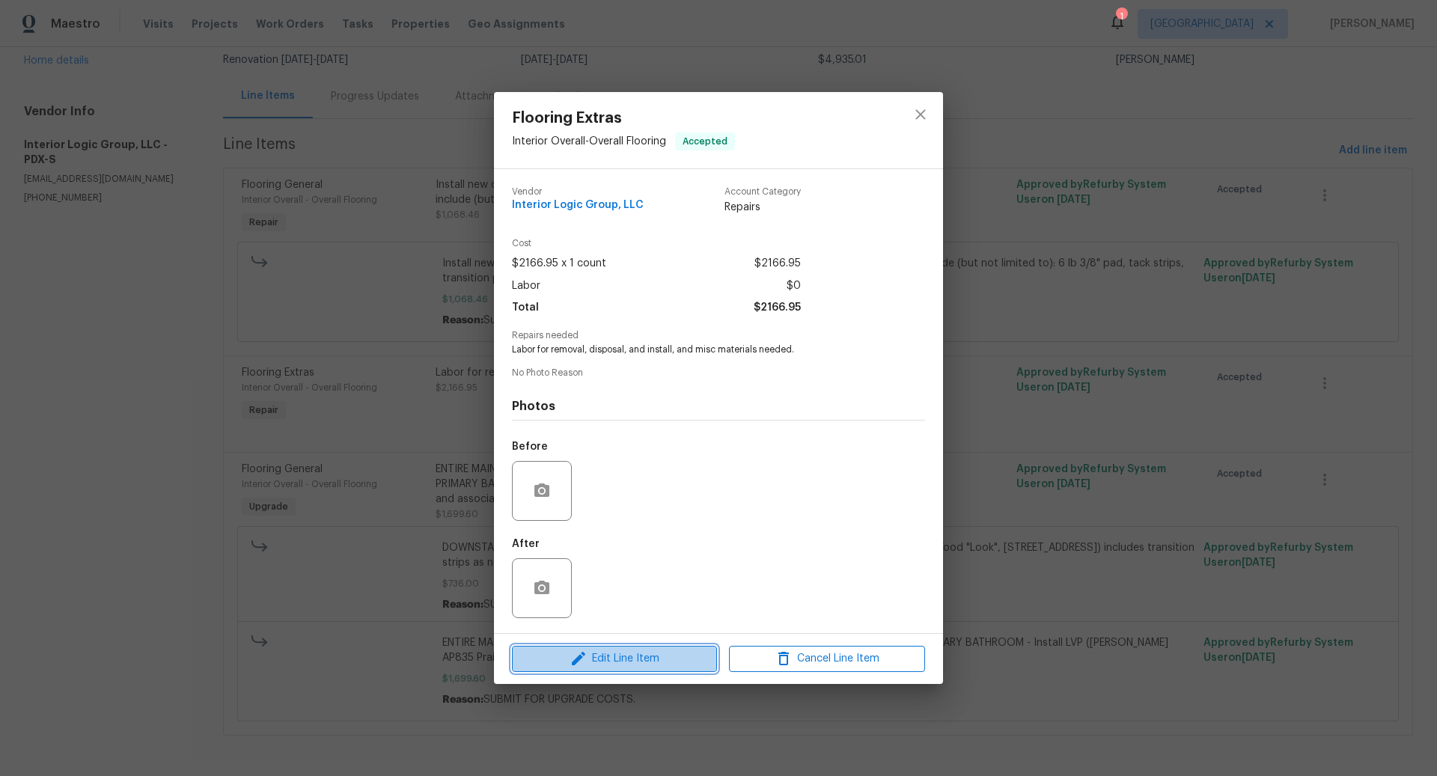
click at [621, 656] on span "Edit Line Item" at bounding box center [614, 659] width 196 height 19
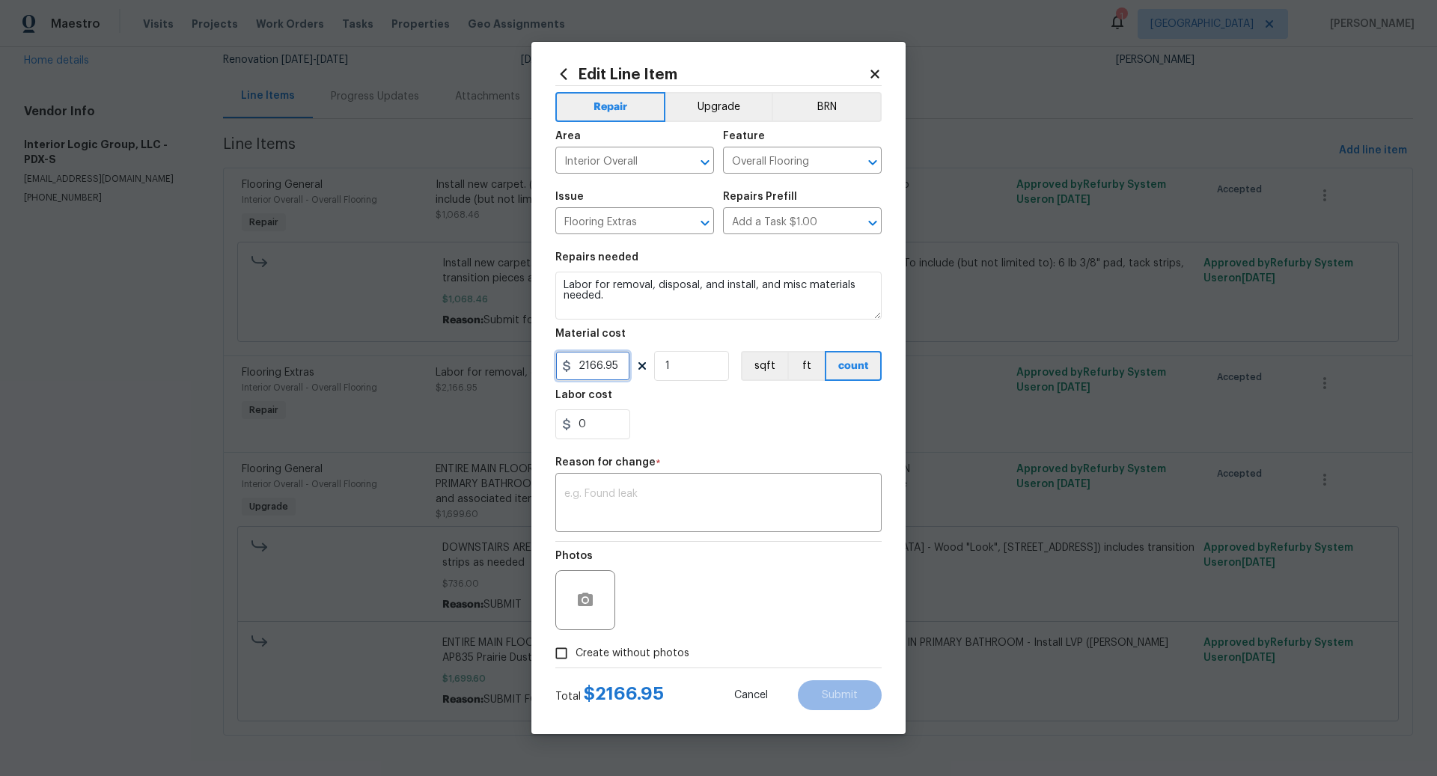
click at [620, 365] on input "2166.95" at bounding box center [592, 366] width 75 height 30
type input "2078.12"
click at [653, 300] on textarea "Labor for removal, disposal, and install, and misc materials needed." at bounding box center [718, 296] width 326 height 48
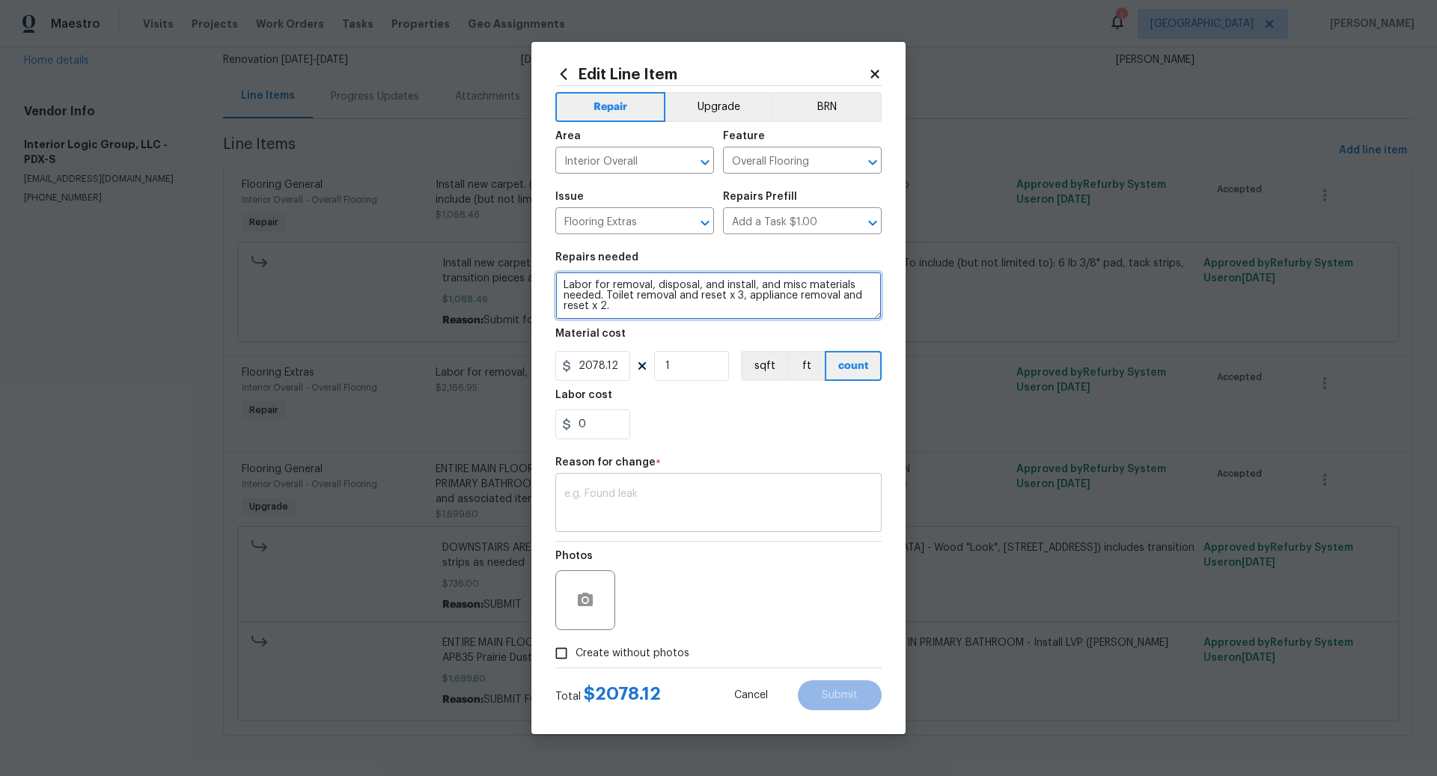
type textarea "Labor for removal, disposal, and install, and misc materials needed. Toilet rem…"
click at [645, 486] on div "x ​" at bounding box center [718, 504] width 326 height 55
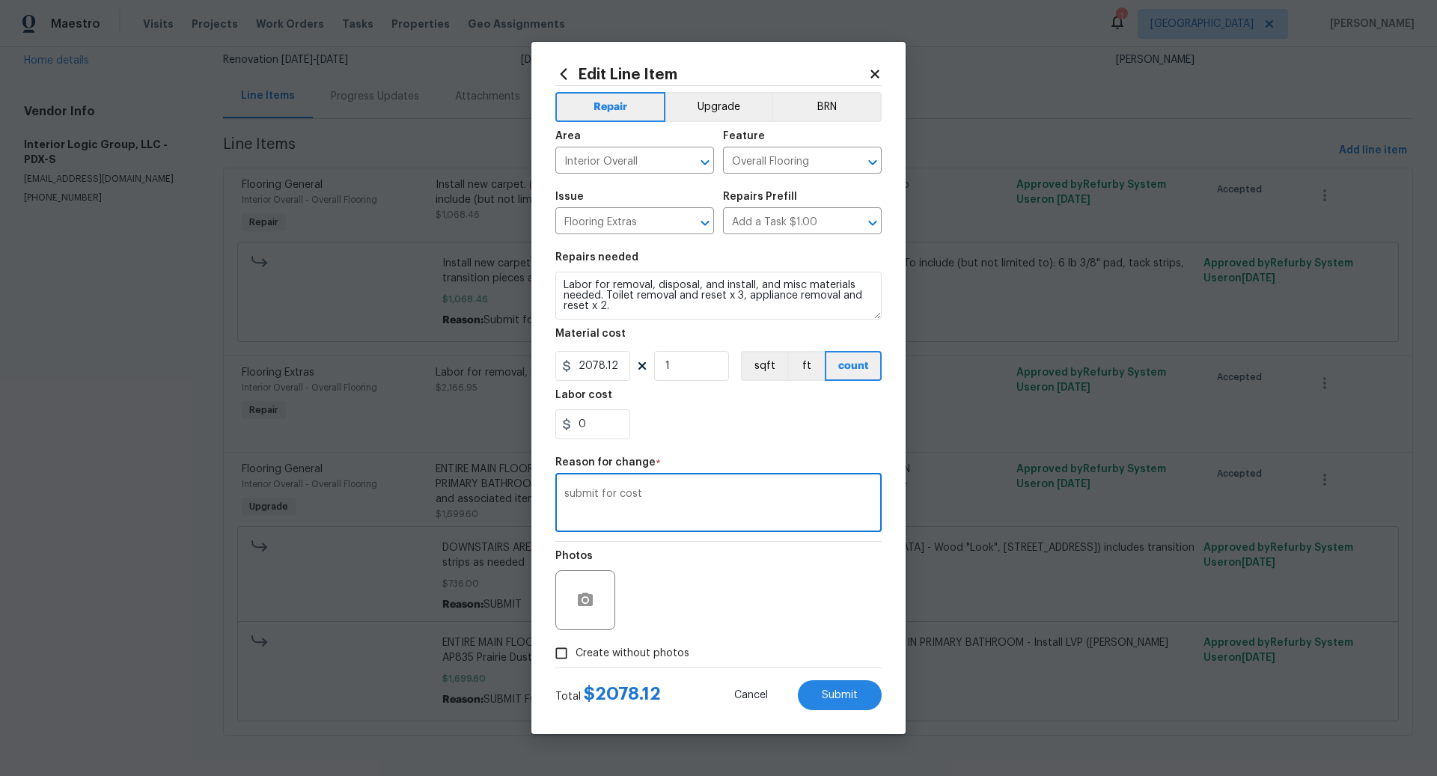
type textarea "submit for cost"
click at [562, 656] on input "Create without photos" at bounding box center [561, 653] width 28 height 28
checkbox input "true"
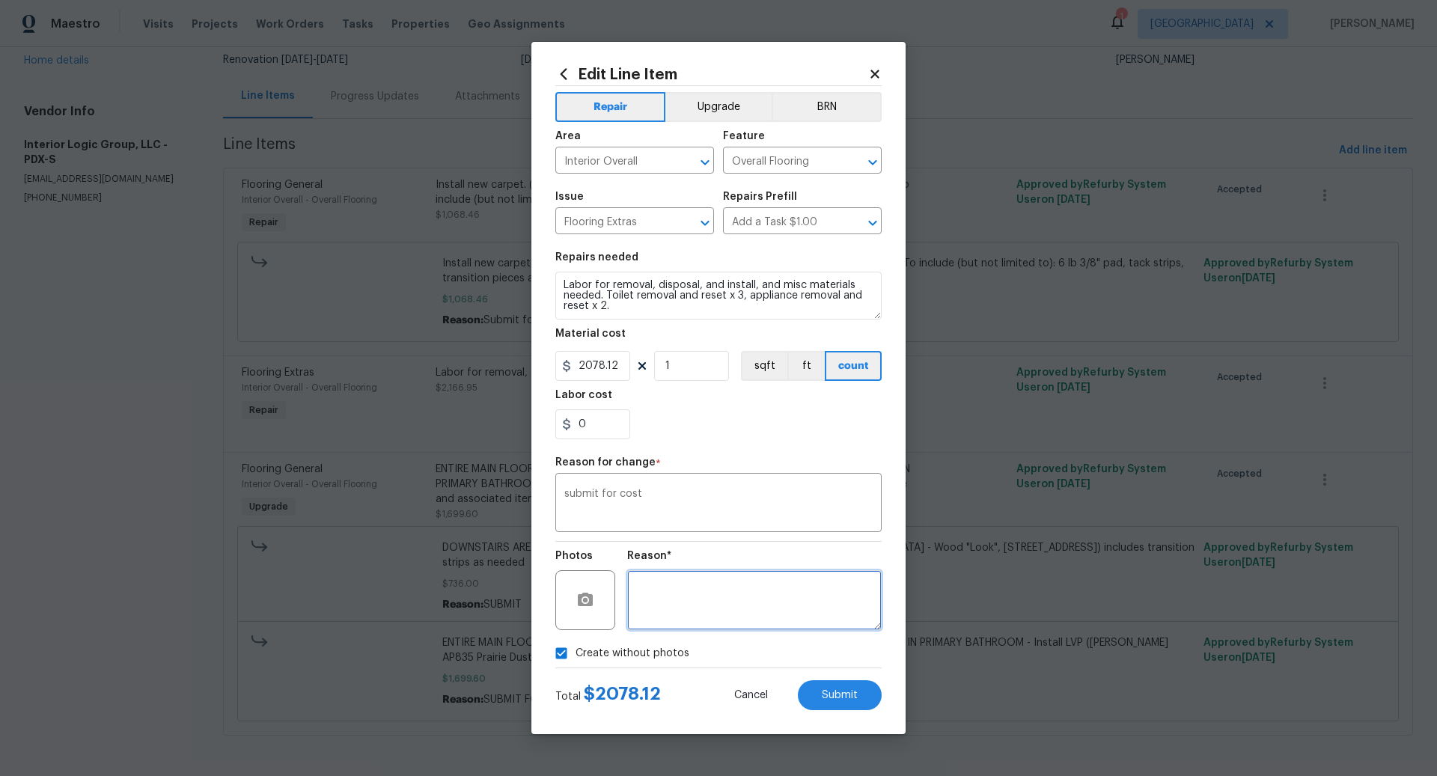
click at [694, 590] on textarea at bounding box center [754, 600] width 254 height 60
click at [843, 693] on span "Submit" at bounding box center [840, 695] width 36 height 11
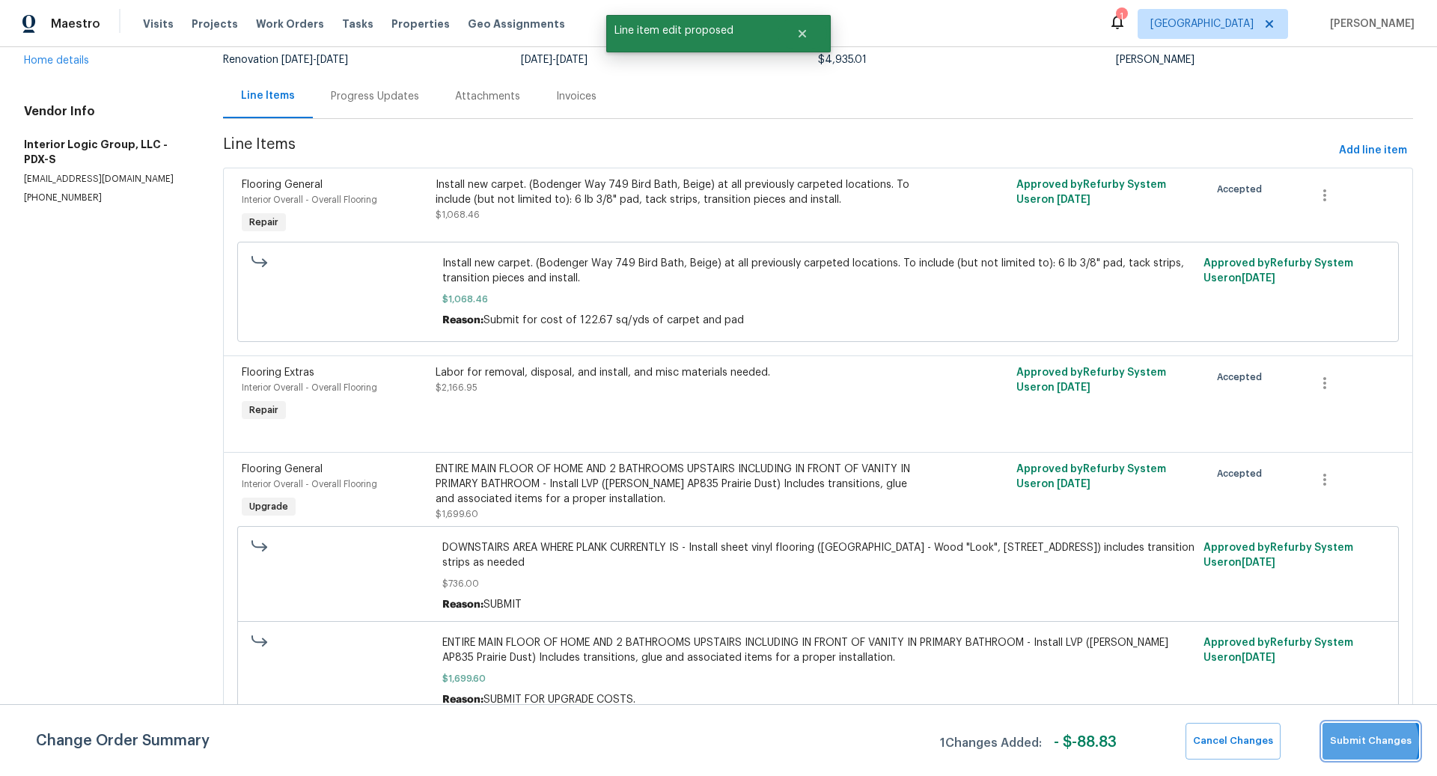
click at [1368, 742] on span "Submit Changes" at bounding box center [1371, 741] width 82 height 17
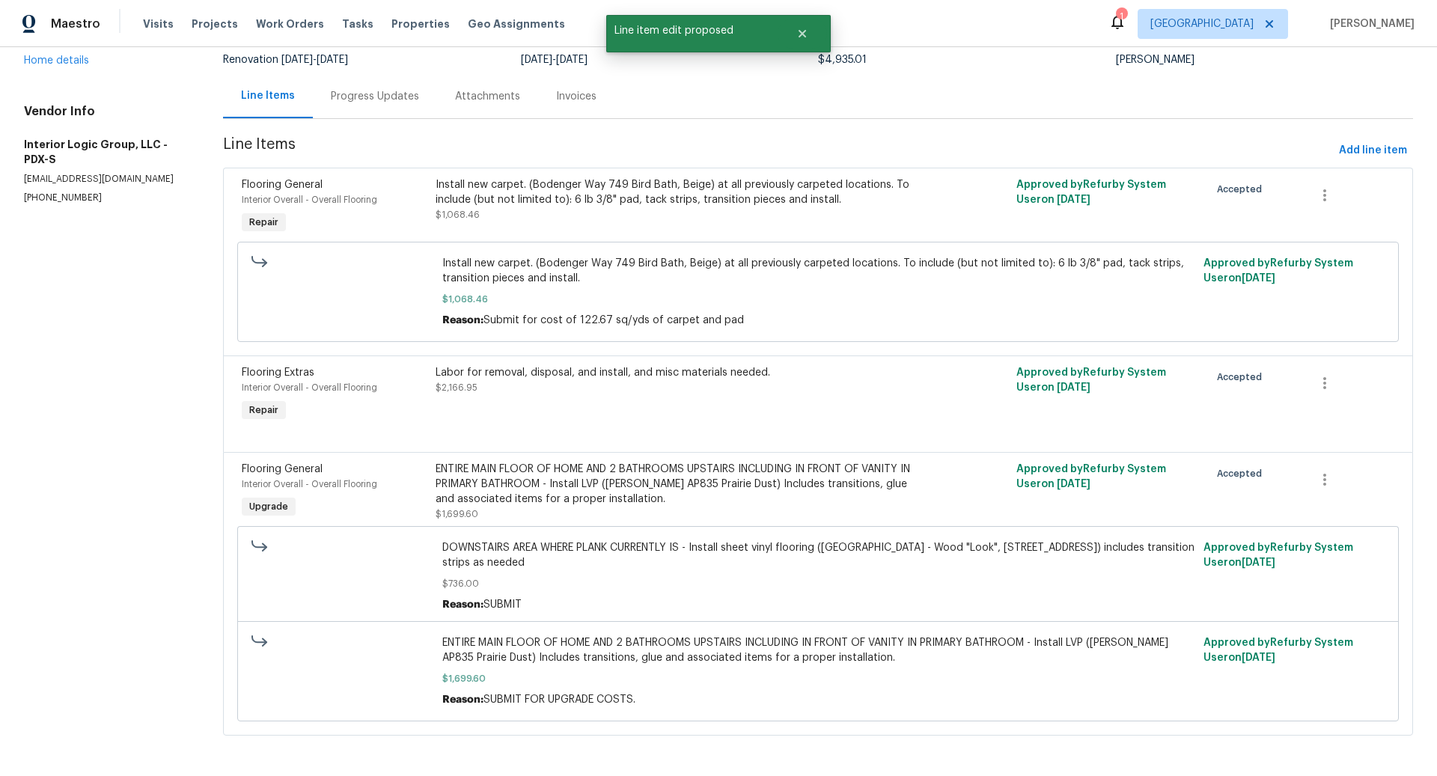
scroll to position [0, 0]
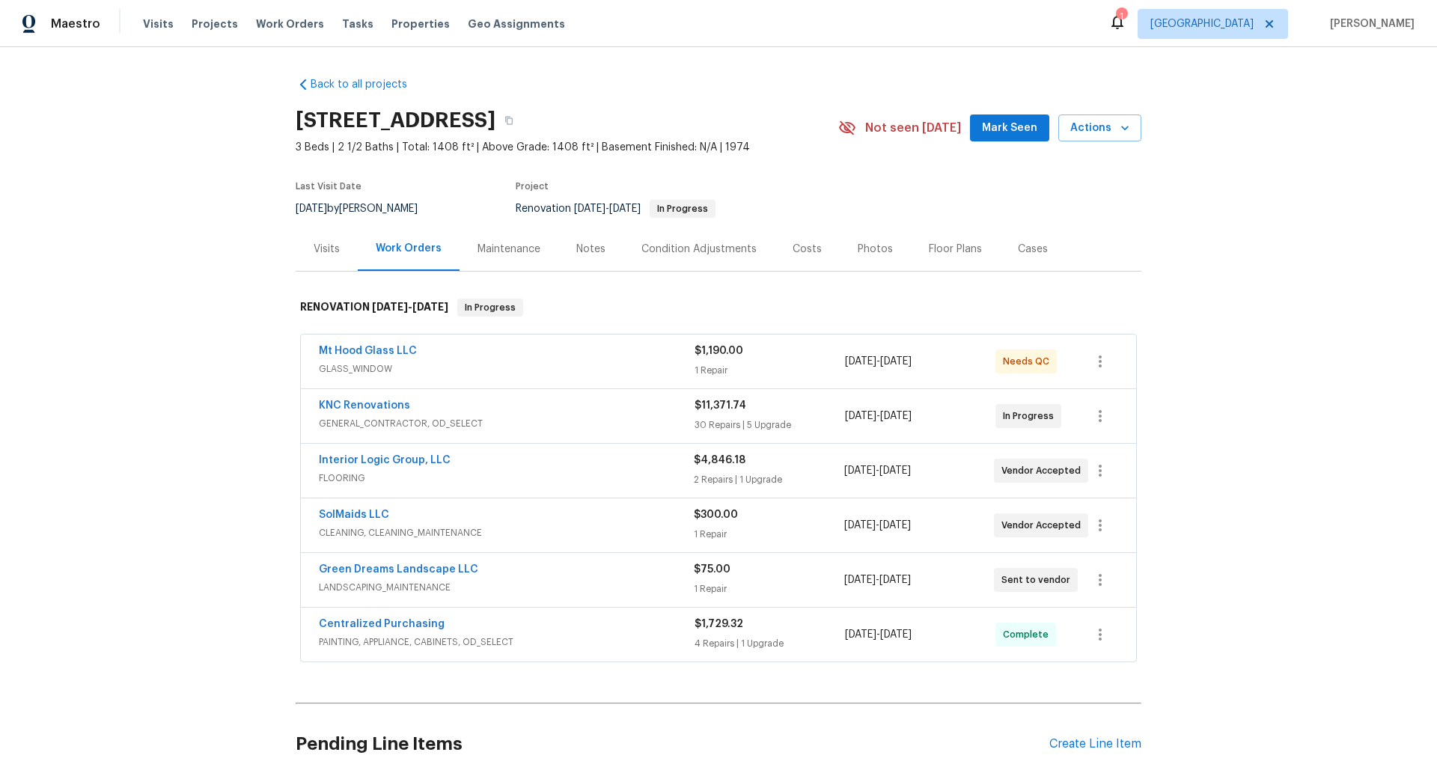
click at [638, 358] on div "Mt Hood Glass LLC" at bounding box center [507, 353] width 376 height 18
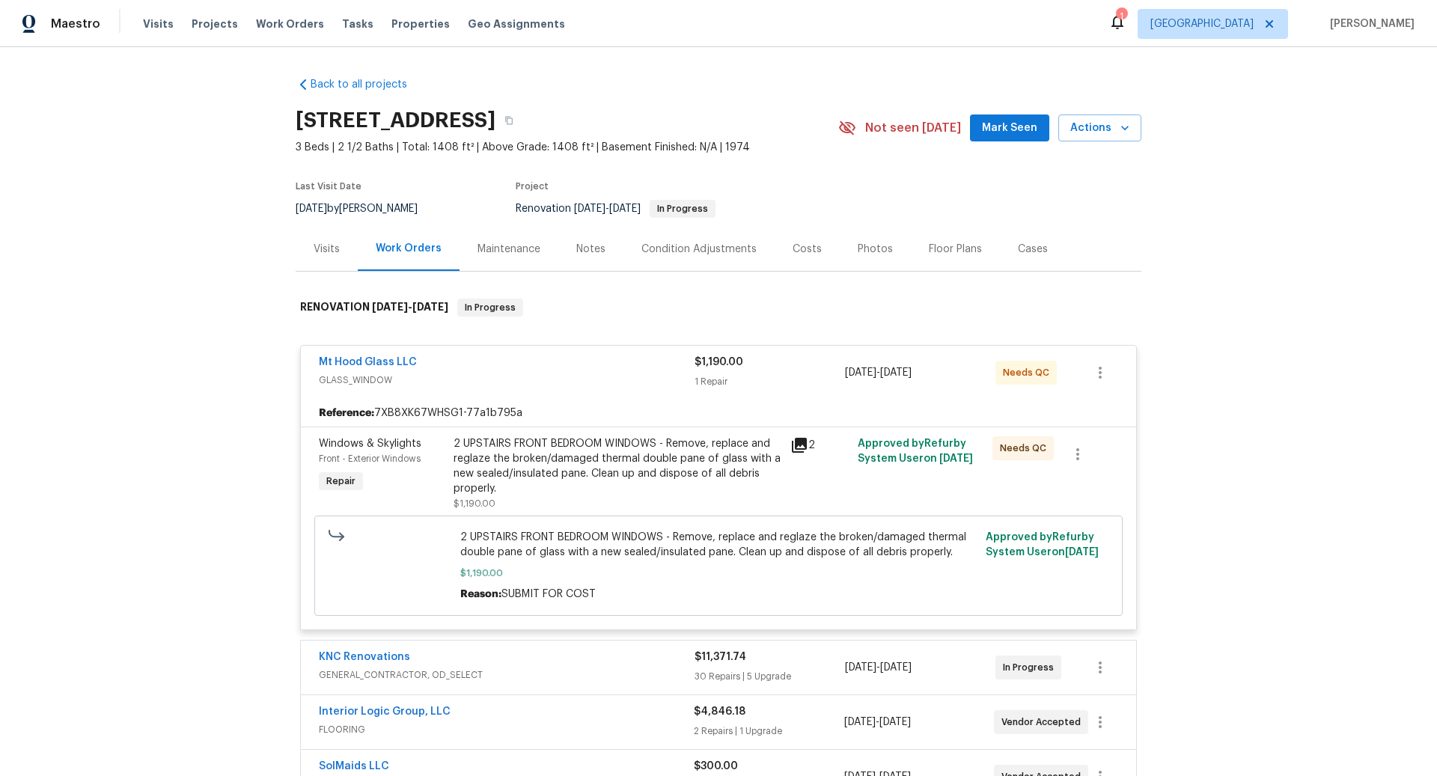
click at [565, 466] on div "2 UPSTAIRS FRONT BEDROOM WINDOWS - Remove, replace and reglaze the broken/damag…" at bounding box center [618, 466] width 328 height 60
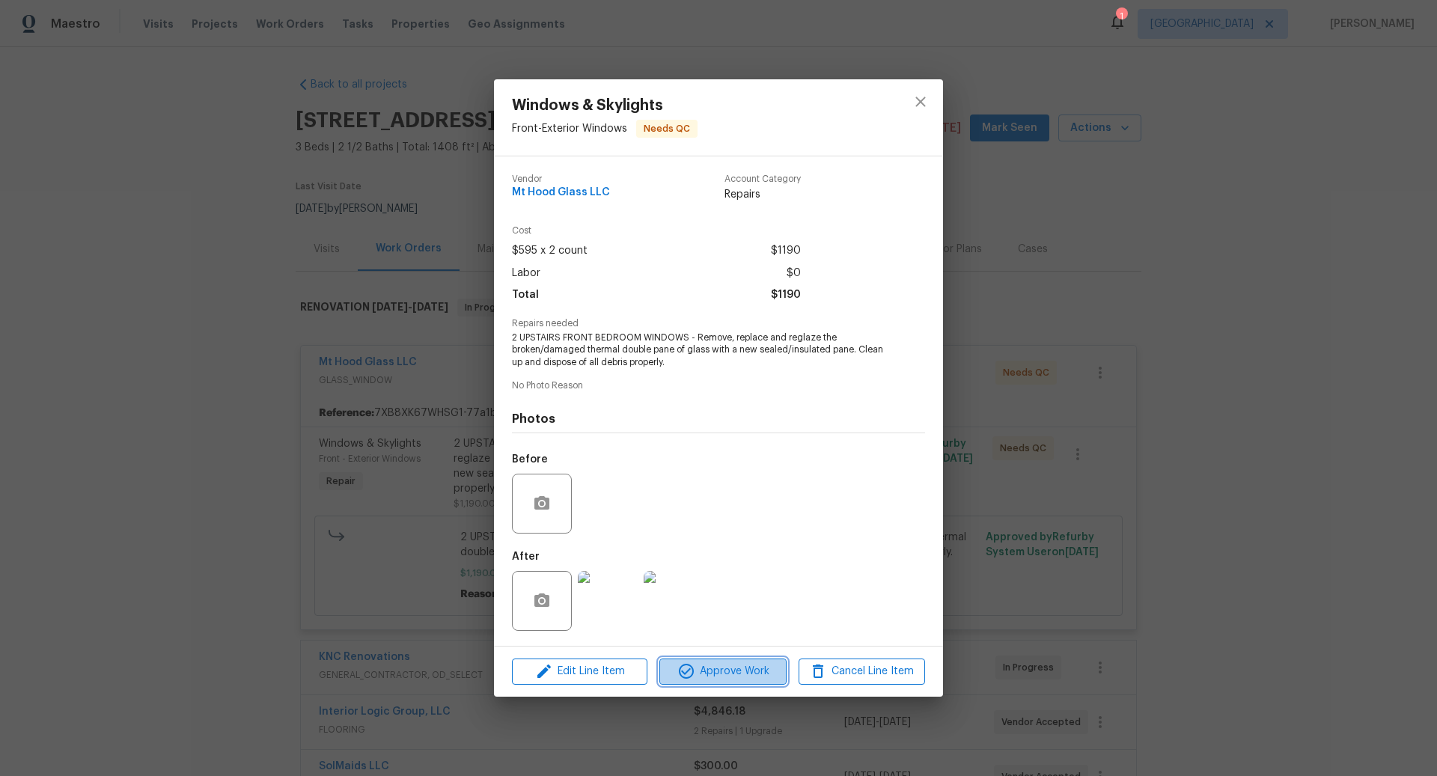
click at [732, 668] on span "Approve Work" at bounding box center [722, 671] width 117 height 19
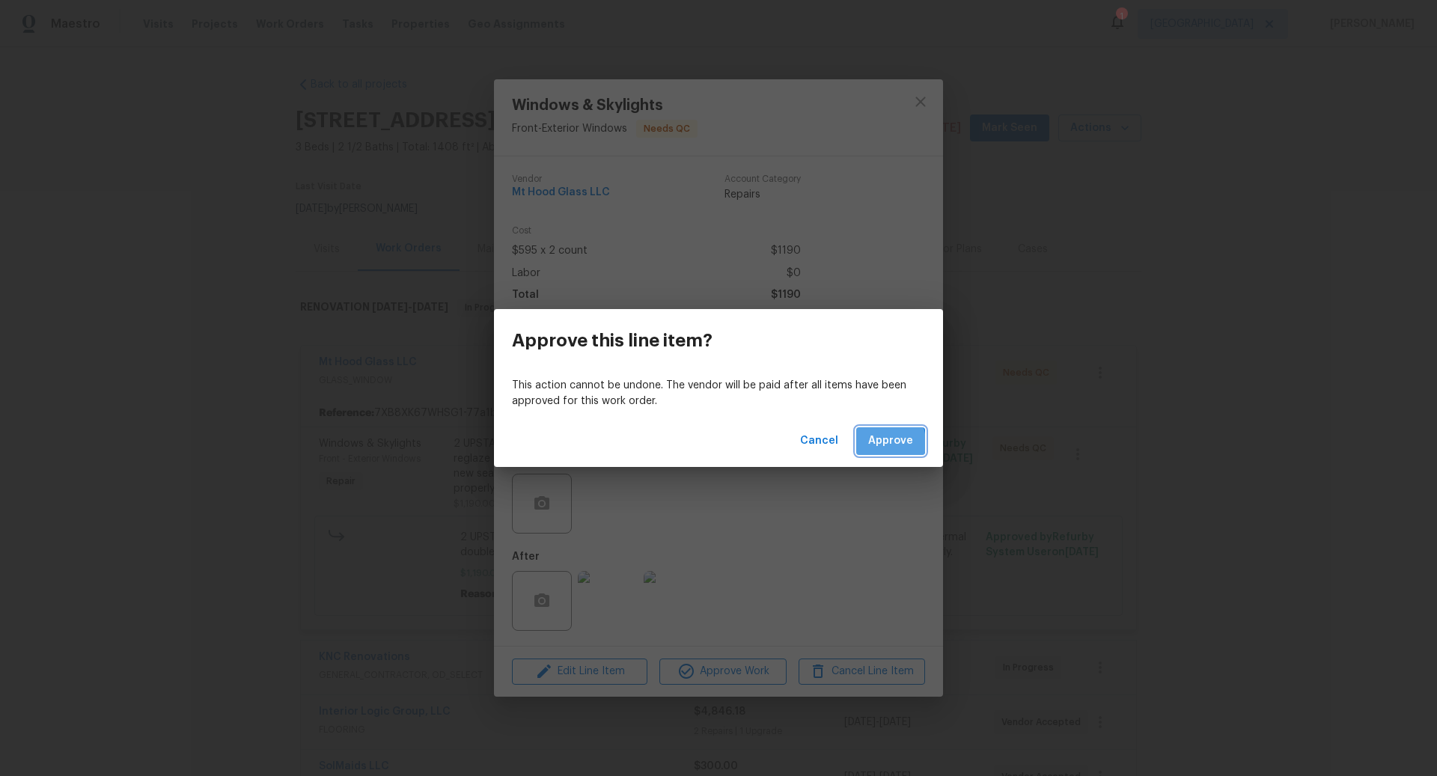
click at [879, 442] on span "Approve" at bounding box center [890, 441] width 45 height 19
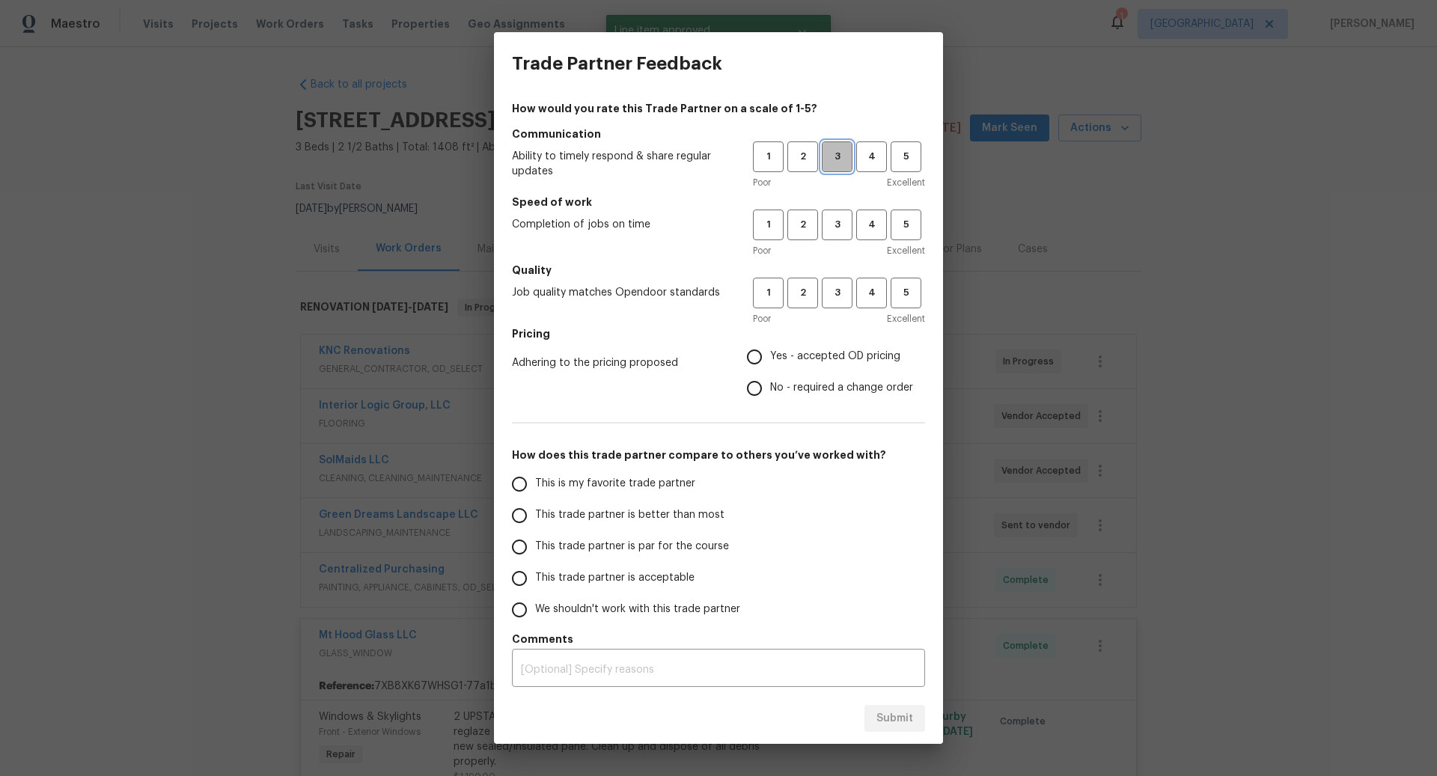
click at [843, 153] on span "3" at bounding box center [837, 156] width 28 height 17
click at [840, 228] on span "3" at bounding box center [837, 224] width 28 height 17
click at [834, 280] on button "3" at bounding box center [837, 293] width 31 height 31
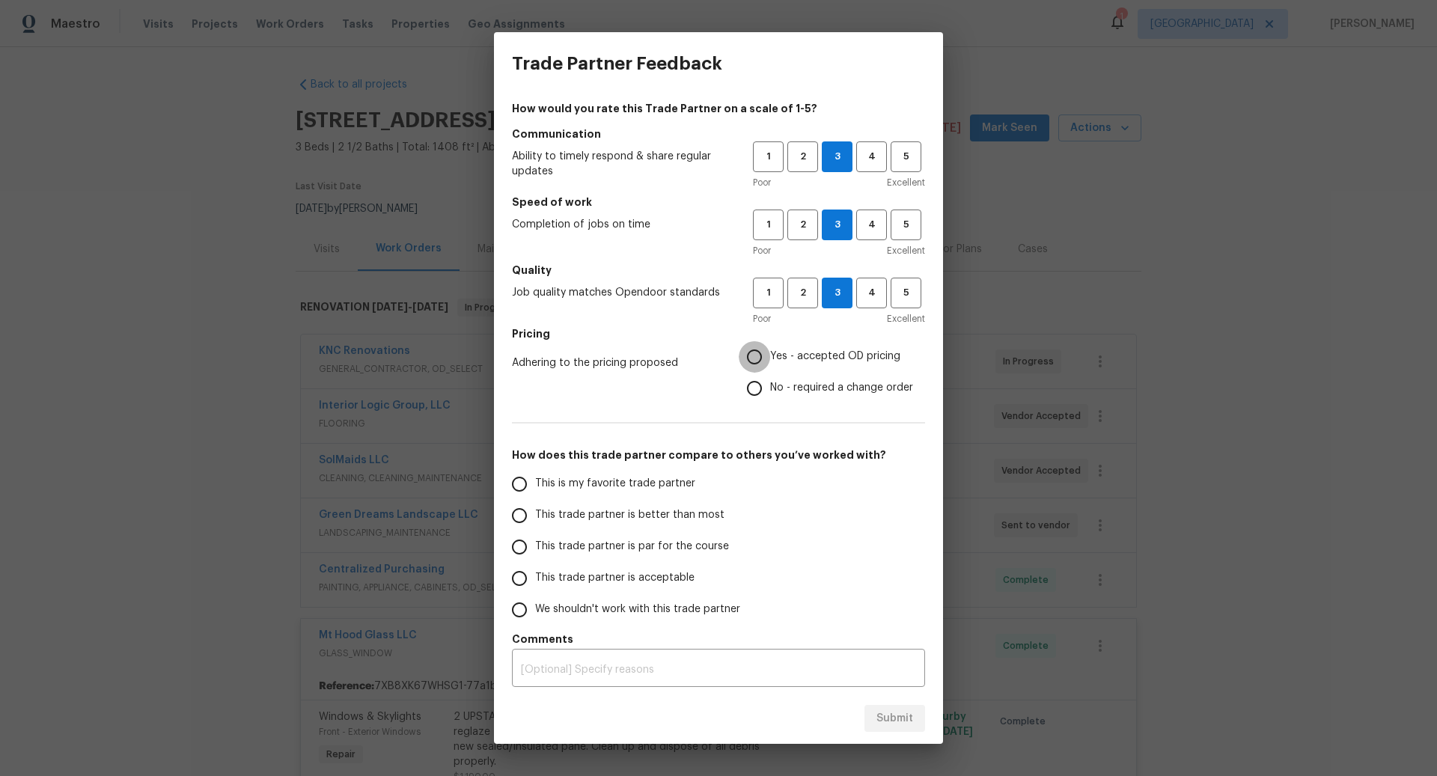
click at [762, 350] on input "Yes - accepted OD pricing" at bounding box center [754, 356] width 31 height 31
radio input "true"
click at [534, 510] on input "This trade partner is better than most" at bounding box center [519, 515] width 31 height 31
click at [892, 719] on span "Submit" at bounding box center [894, 718] width 37 height 19
radio input "true"
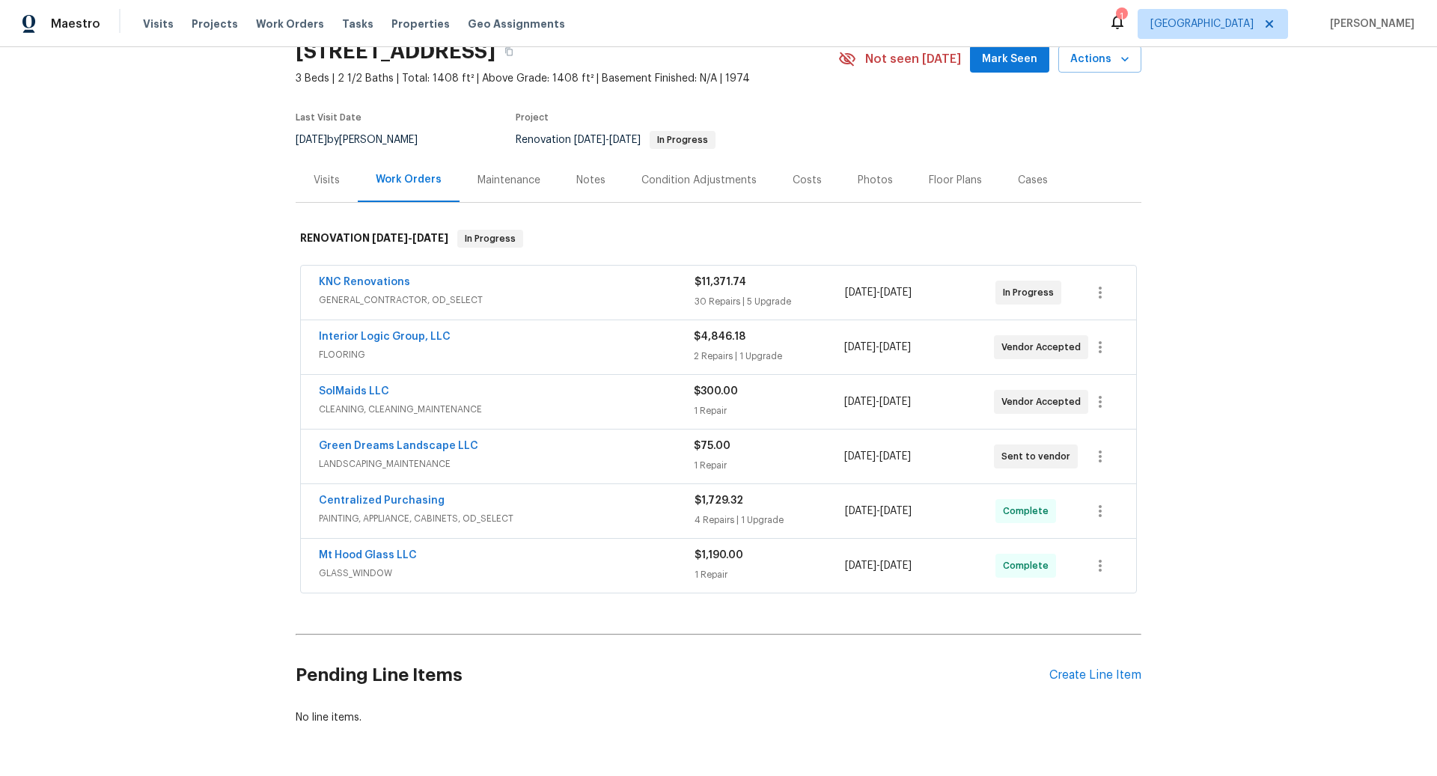
scroll to position [72, 0]
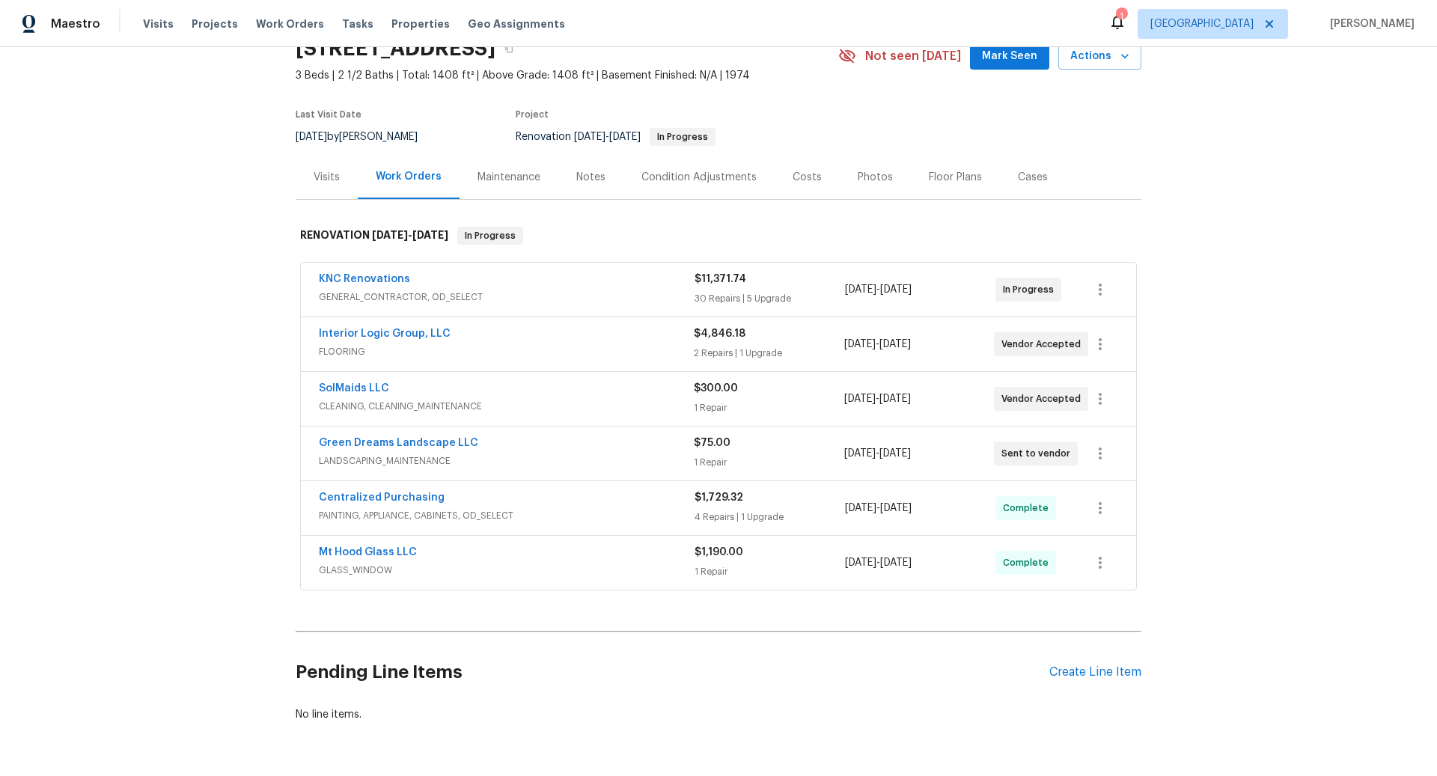
click at [628, 503] on div "Centralized Purchasing" at bounding box center [507, 499] width 376 height 18
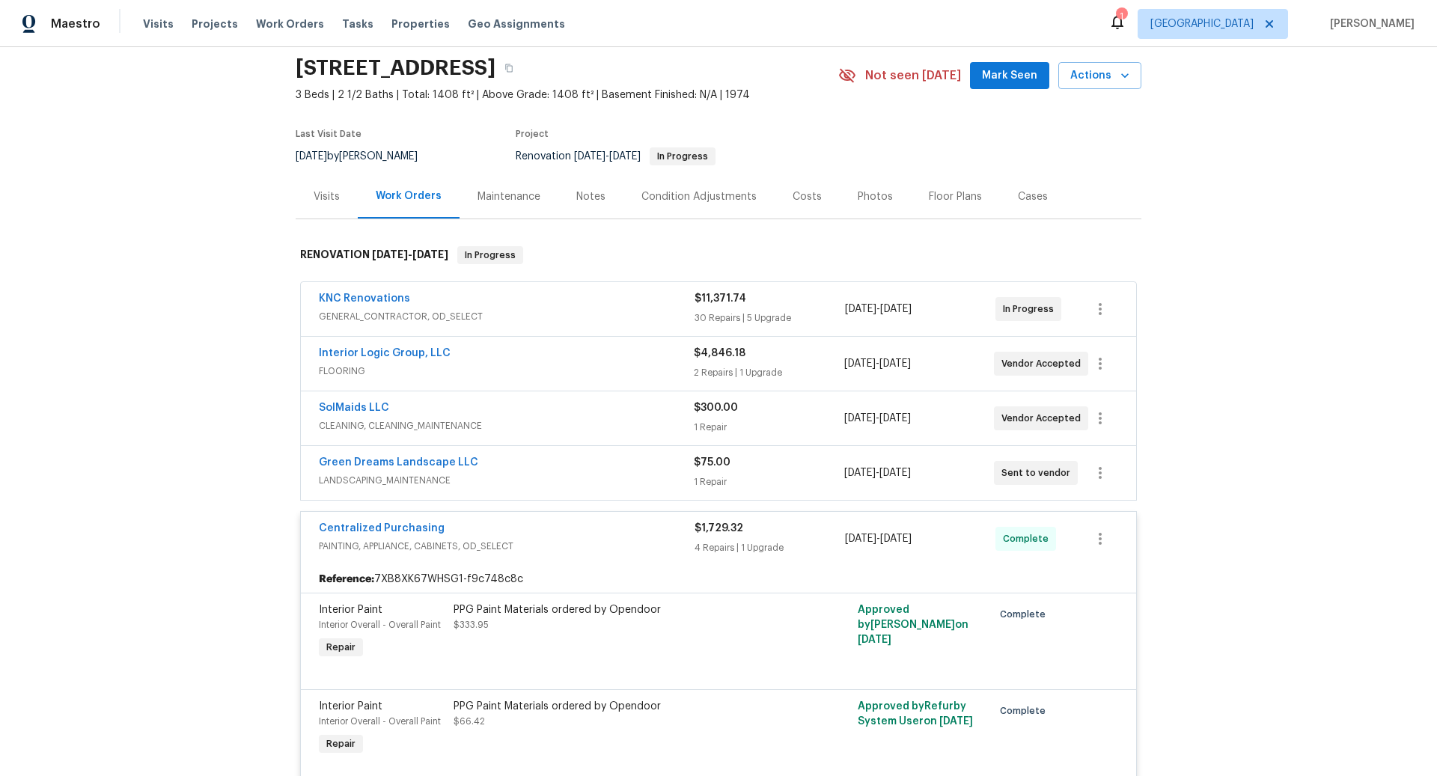
scroll to position [43, 0]
